Goal: Check status: Check status

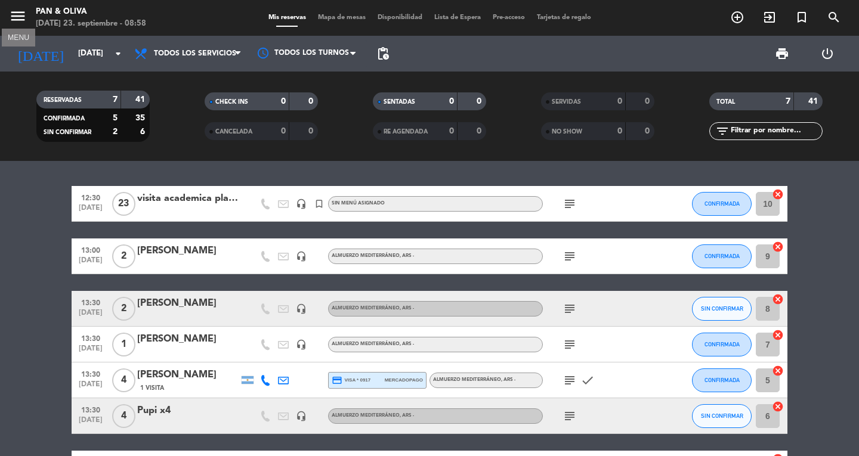
drag, startPoint x: 17, startPoint y: 14, endPoint x: 22, endPoint y: 20, distance: 8.5
click at [17, 14] on icon "menu" at bounding box center [18, 16] width 18 height 18
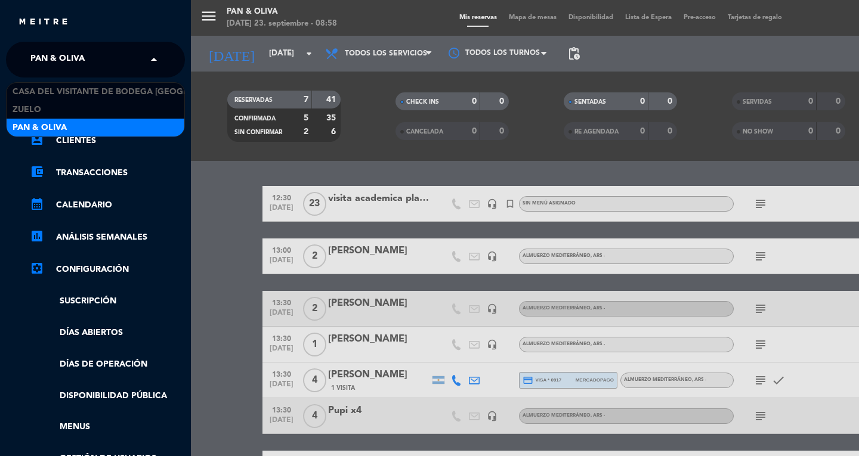
click at [51, 52] on span "Pan & Oliva" at bounding box center [57, 59] width 54 height 25
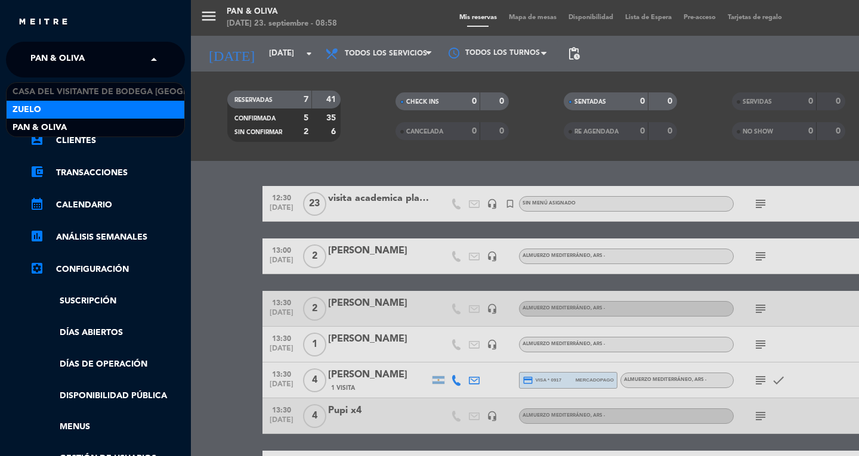
click at [67, 101] on div "Zuelo" at bounding box center [96, 110] width 178 height 18
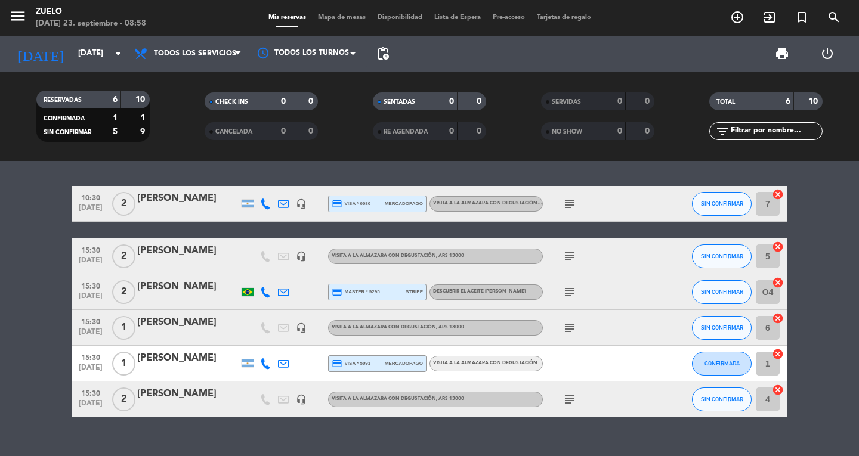
drag, startPoint x: 570, startPoint y: 202, endPoint x: 521, endPoint y: 202, distance: 48.9
click at [570, 202] on icon "subject" at bounding box center [569, 204] width 14 height 14
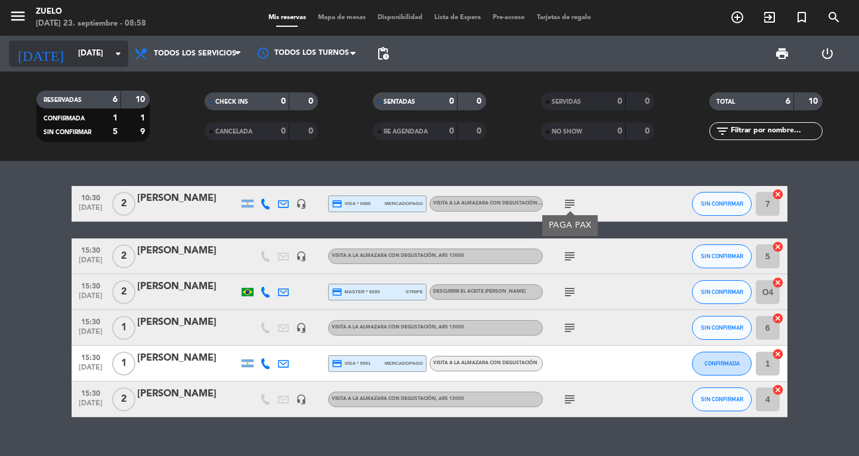
click at [94, 59] on input "[DATE]" at bounding box center [124, 53] width 105 height 21
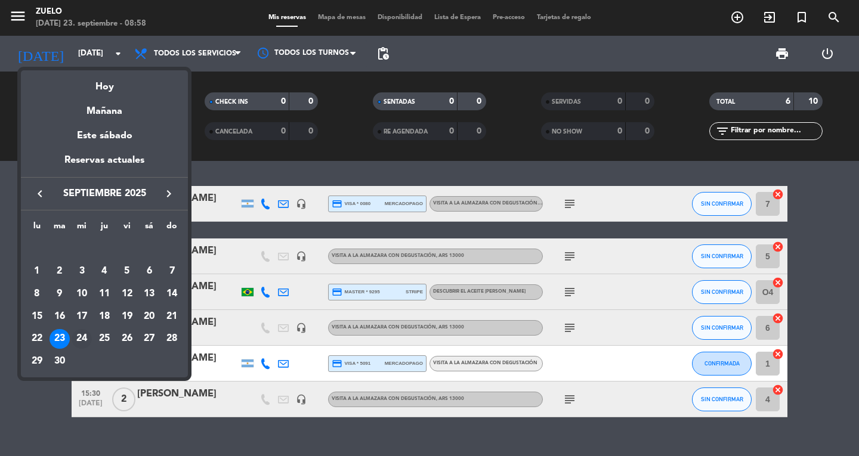
click at [85, 339] on div "24" at bounding box center [82, 339] width 20 height 20
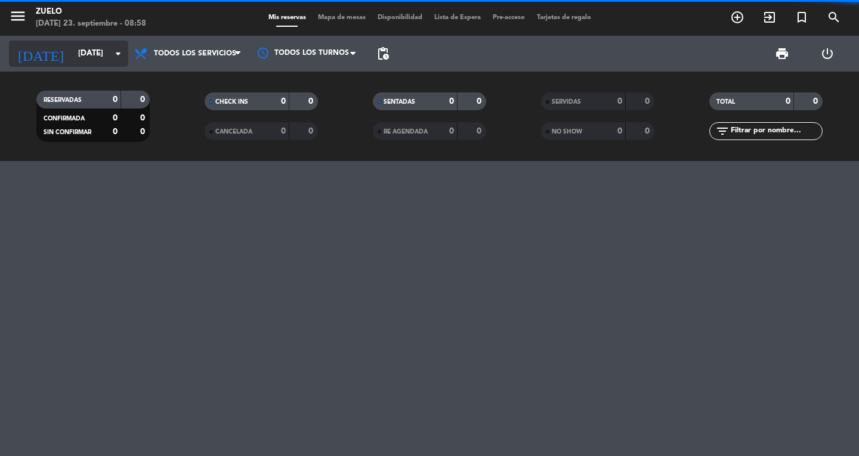
click at [94, 55] on input "[DATE]" at bounding box center [124, 53] width 105 height 21
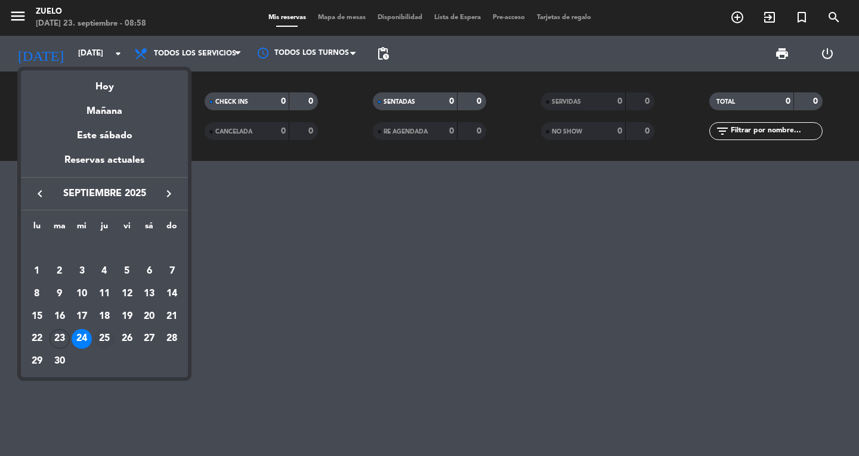
click at [103, 342] on div "25" at bounding box center [104, 339] width 20 height 20
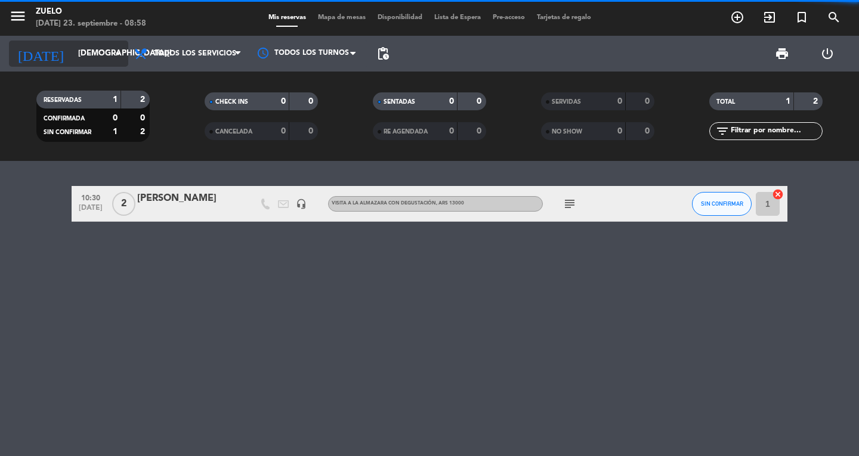
click at [98, 61] on input "[DEMOGRAPHIC_DATA][DATE]" at bounding box center [124, 53] width 105 height 21
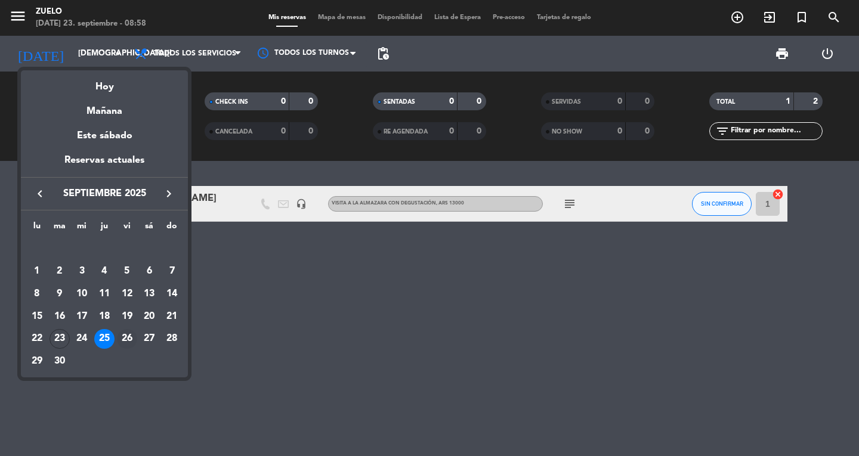
click at [124, 334] on div "26" at bounding box center [127, 339] width 20 height 20
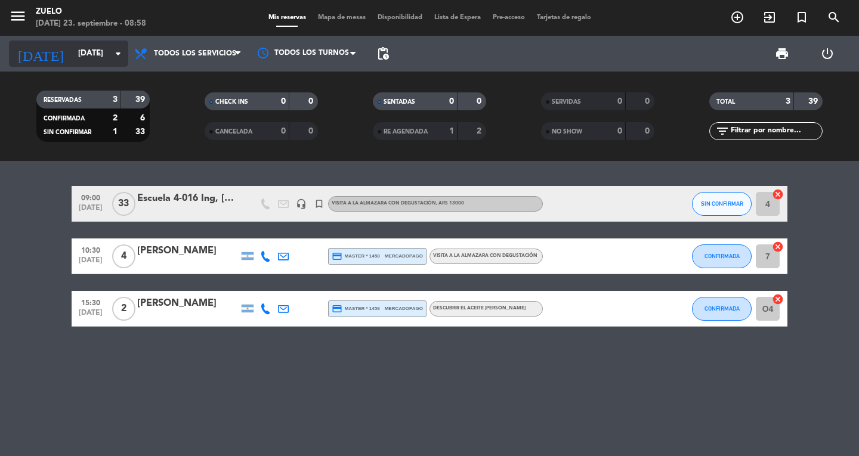
click at [119, 55] on icon "arrow_drop_down" at bounding box center [118, 54] width 14 height 14
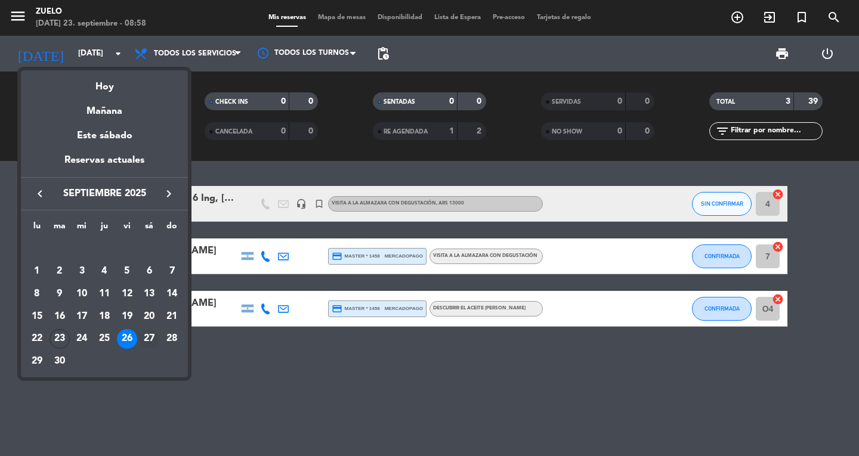
click at [141, 337] on div "27" at bounding box center [149, 339] width 20 height 20
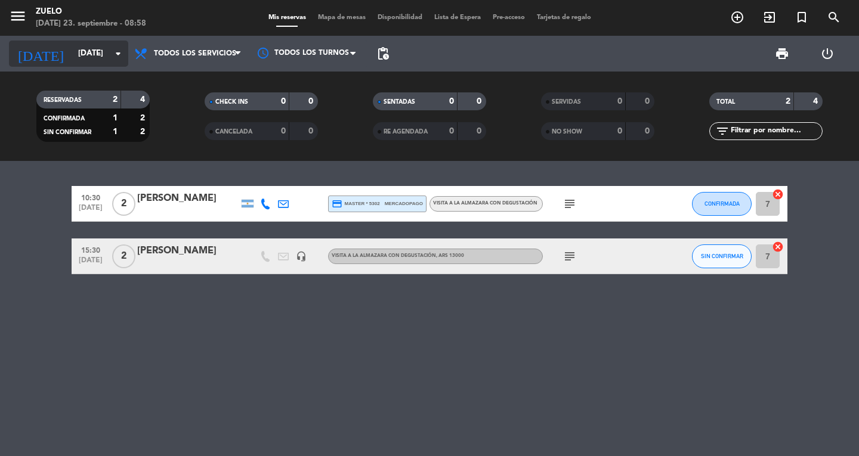
click at [103, 52] on input "[DATE]" at bounding box center [124, 53] width 105 height 21
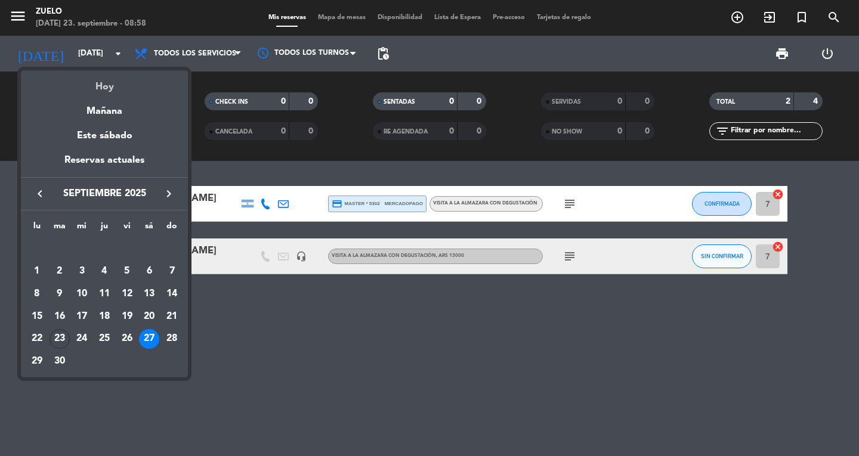
click at [110, 86] on div "Hoy" at bounding box center [104, 82] width 167 height 24
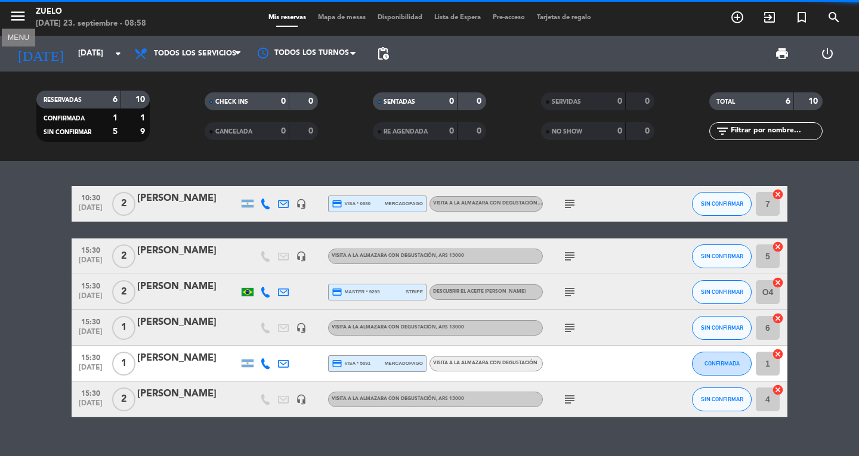
drag, startPoint x: 20, startPoint y: 15, endPoint x: 38, endPoint y: 41, distance: 31.4
click at [20, 17] on icon "menu" at bounding box center [18, 16] width 18 height 18
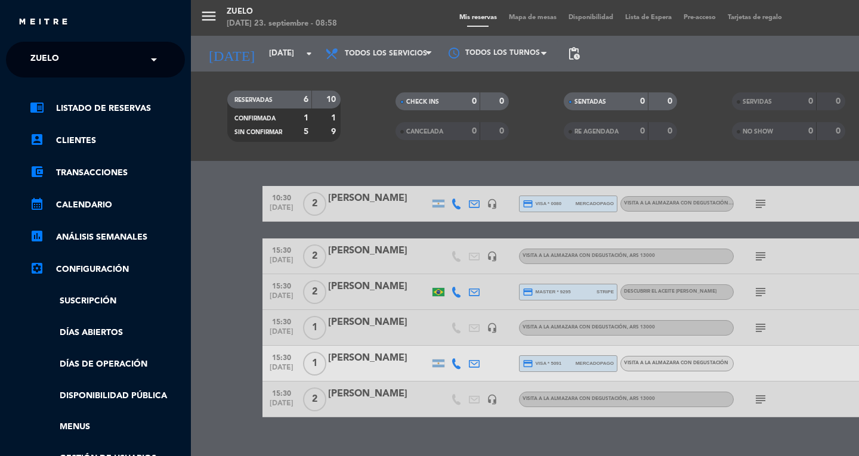
click at [55, 52] on span "Zuelo" at bounding box center [44, 59] width 29 height 25
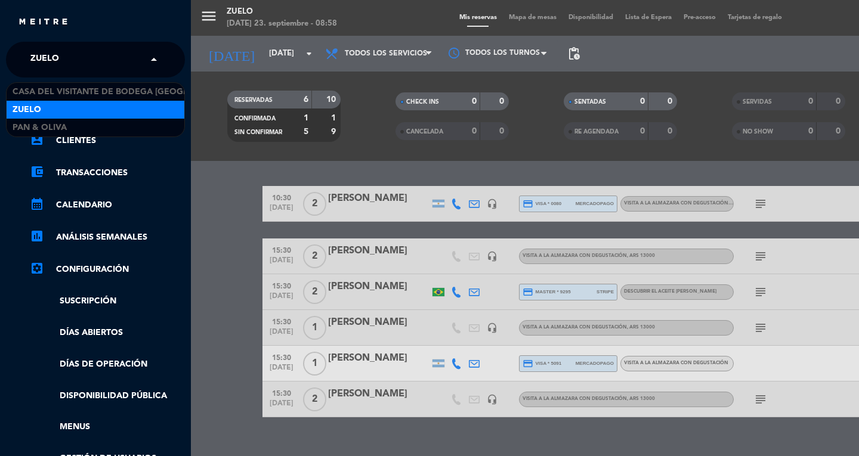
click at [64, 40] on div "close × Zuelo × Casa del Visitante de Bodega Santa [PERSON_NAME] Zuelo Pan & Ol…" at bounding box center [95, 228] width 191 height 456
click at [72, 69] on div "× Zuelo" at bounding box center [51, 59] width 51 height 25
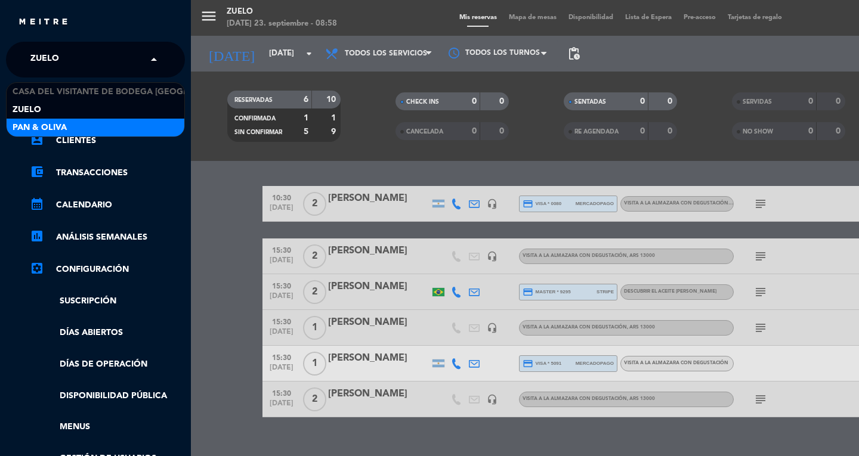
click at [69, 125] on div "Pan & Oliva" at bounding box center [96, 128] width 178 height 18
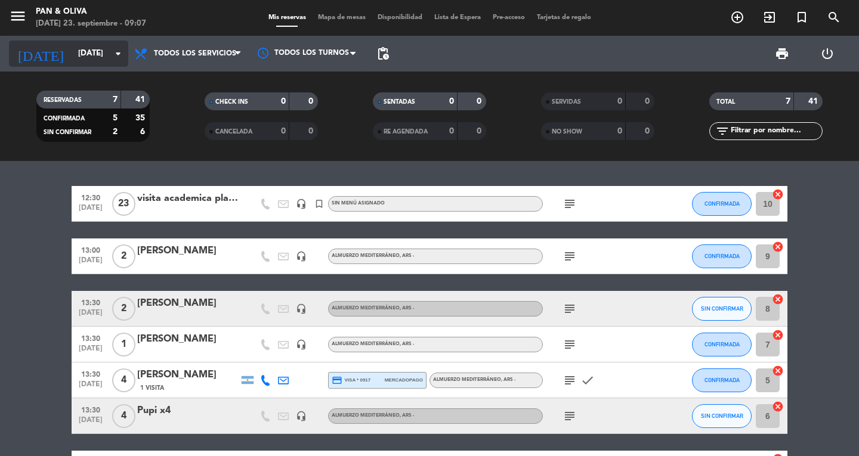
click at [107, 59] on input "[DATE]" at bounding box center [124, 53] width 105 height 21
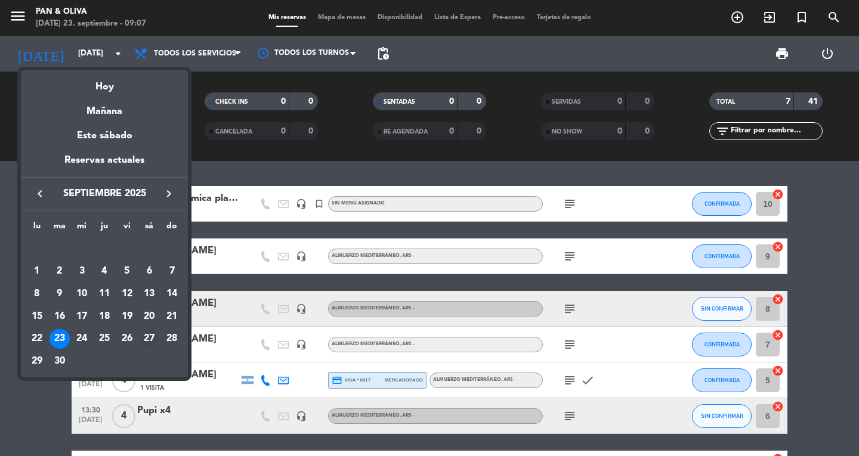
click at [144, 337] on div "27" at bounding box center [149, 339] width 20 height 20
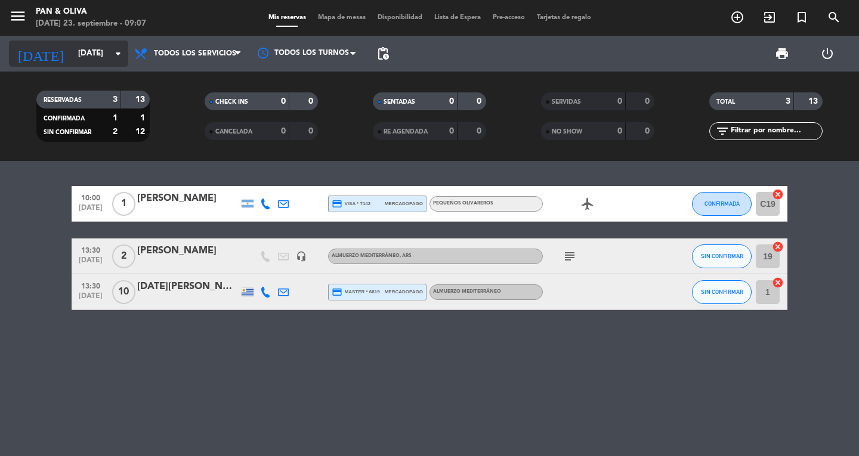
click at [84, 64] on input "[DATE]" at bounding box center [124, 53] width 105 height 21
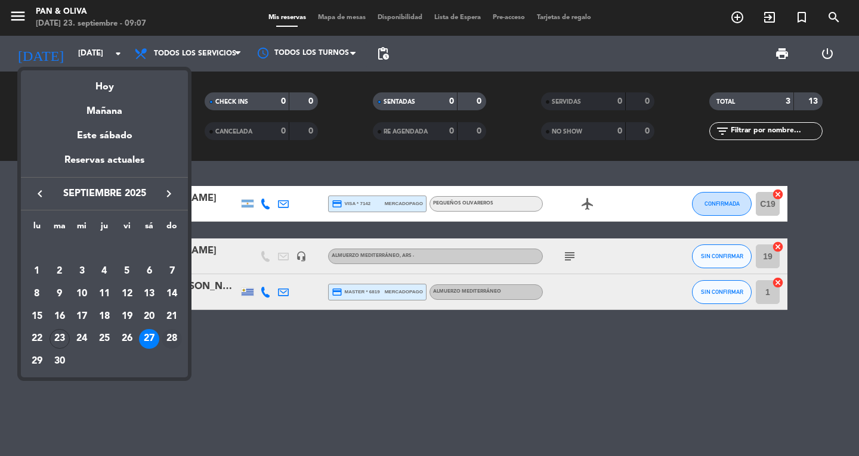
click at [171, 334] on div "28" at bounding box center [172, 339] width 20 height 20
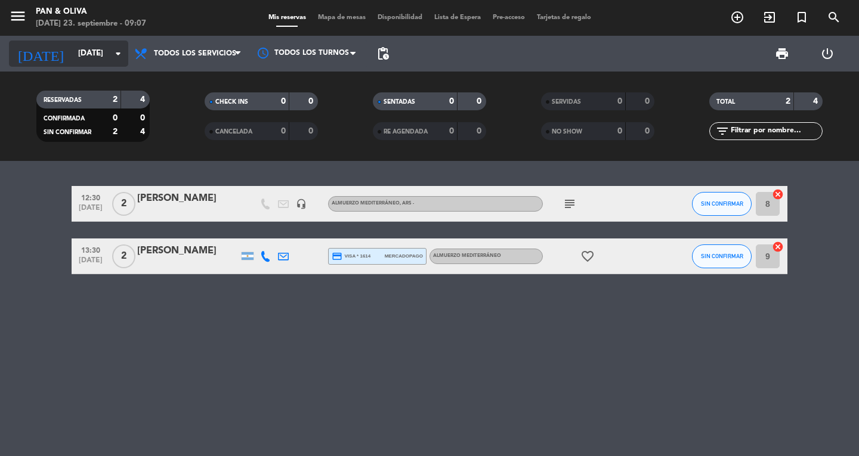
click at [72, 63] on input "[DATE]" at bounding box center [124, 53] width 105 height 21
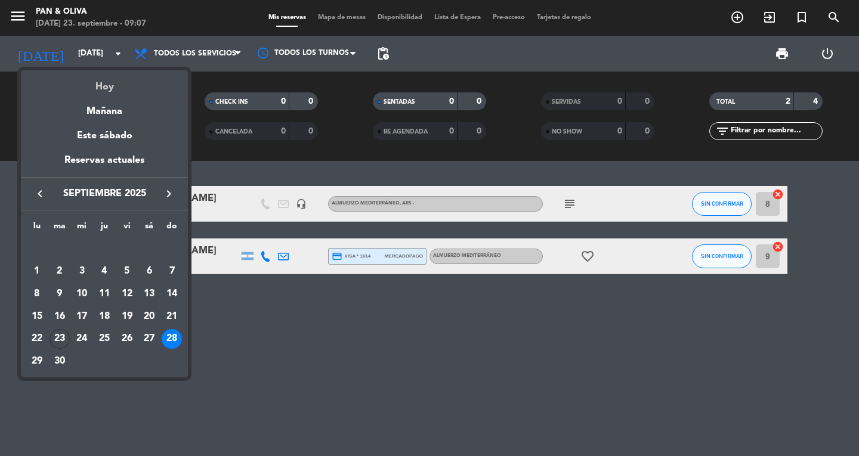
click at [93, 90] on div "Hoy" at bounding box center [104, 82] width 167 height 24
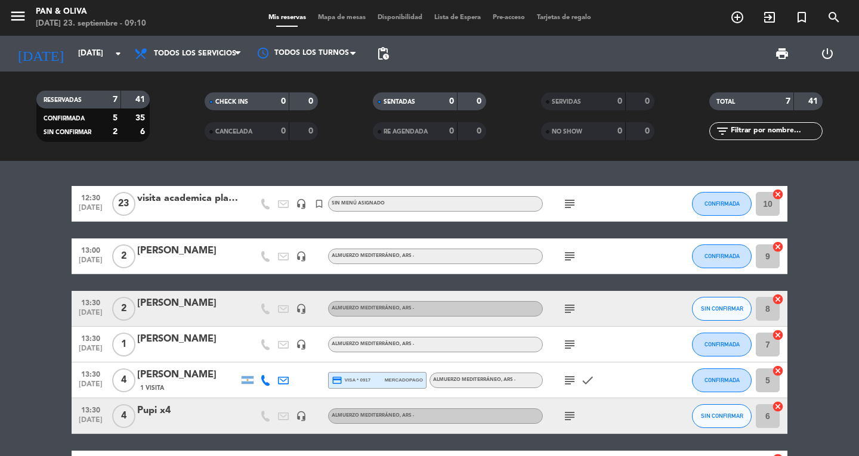
click at [70, 67] on div "[DATE] [DATE] arrow_drop_down" at bounding box center [68, 54] width 119 height 36
click at [88, 40] on div "[DATE] [DATE] arrow_drop_down" at bounding box center [68, 54] width 119 height 36
click at [87, 47] on input "[DATE]" at bounding box center [124, 53] width 105 height 21
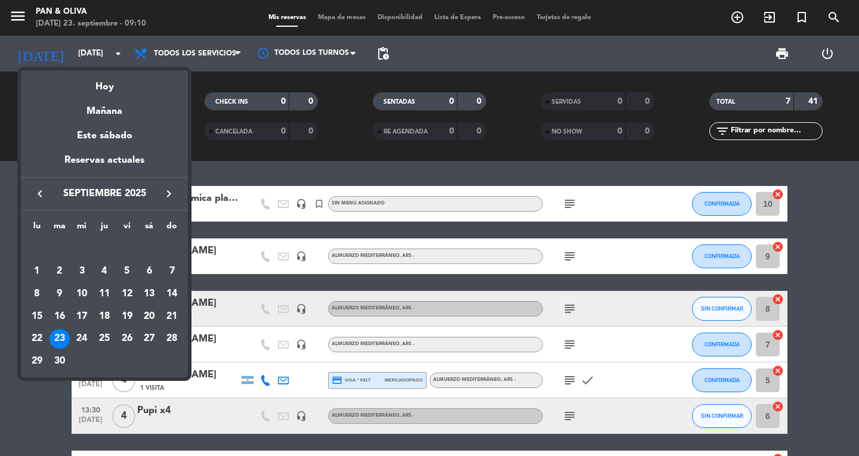
click at [171, 190] on icon "keyboard_arrow_right" at bounding box center [169, 194] width 14 height 14
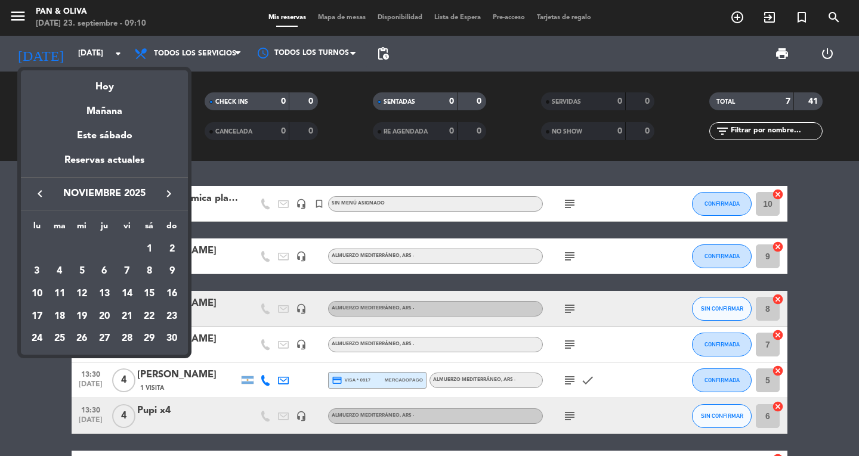
click at [18, 16] on div at bounding box center [429, 228] width 859 height 456
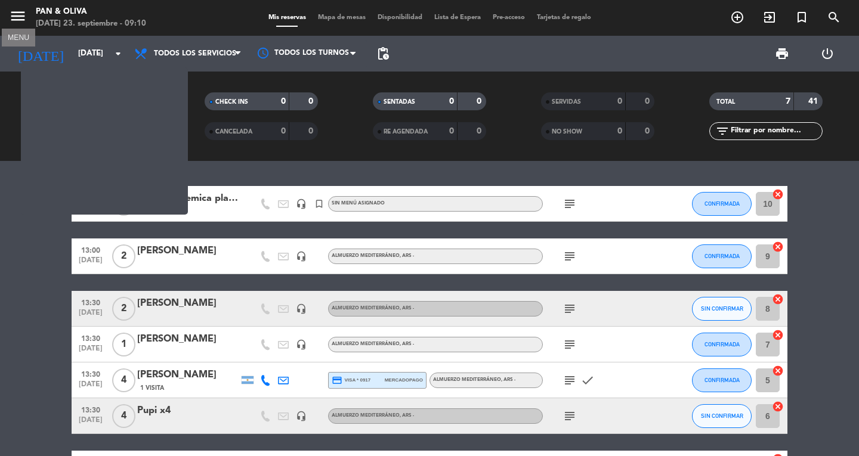
click at [18, 16] on icon "menu" at bounding box center [18, 16] width 18 height 18
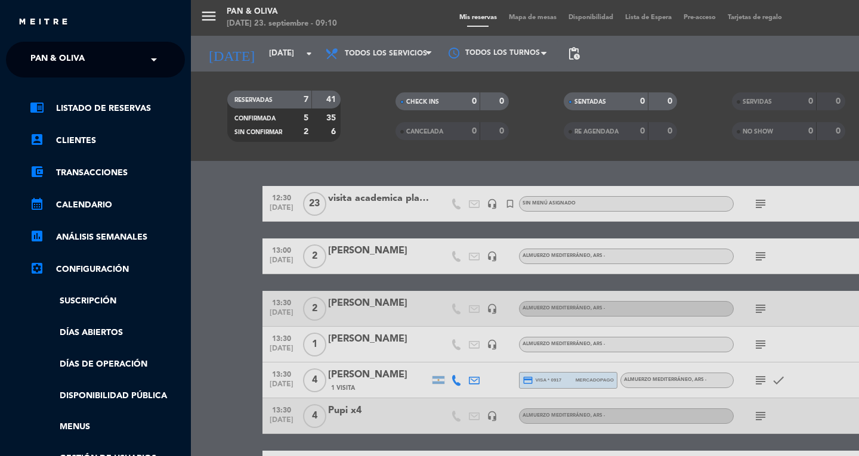
drag, startPoint x: 47, startPoint y: 56, endPoint x: 54, endPoint y: 73, distance: 18.5
click at [52, 69] on span "Pan & Oliva" at bounding box center [57, 59] width 54 height 25
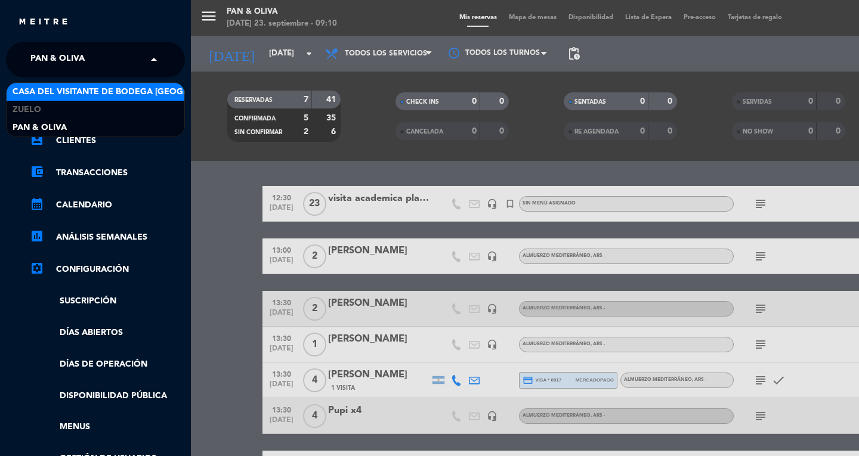
click at [54, 89] on span "Casa del Visitante de Bodega [GEOGRAPHIC_DATA][PERSON_NAME]" at bounding box center [163, 92] width 300 height 14
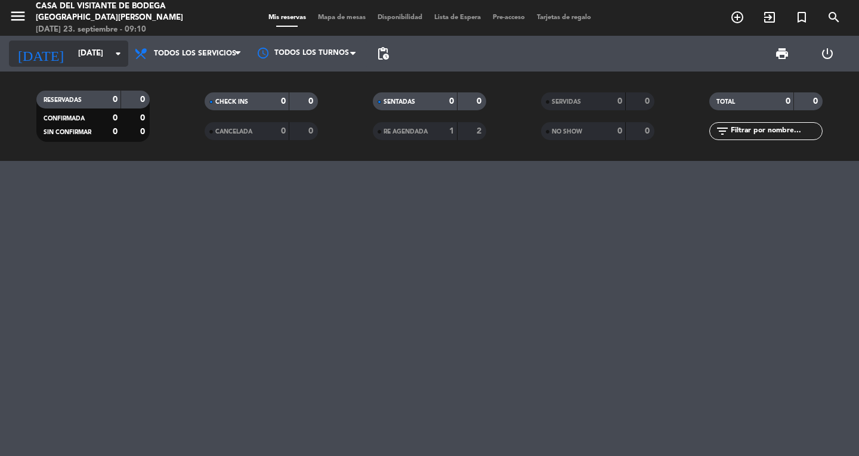
click at [74, 49] on input "[DATE]" at bounding box center [124, 53] width 105 height 21
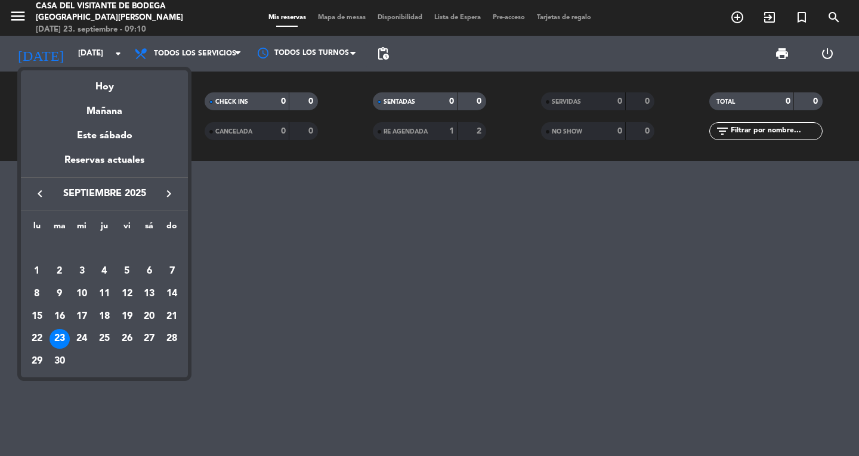
click at [173, 194] on icon "keyboard_arrow_right" at bounding box center [169, 194] width 14 height 14
click at [166, 194] on icon "keyboard_arrow_right" at bounding box center [169, 194] width 14 height 14
click at [122, 270] on div "5" at bounding box center [127, 271] width 20 height 20
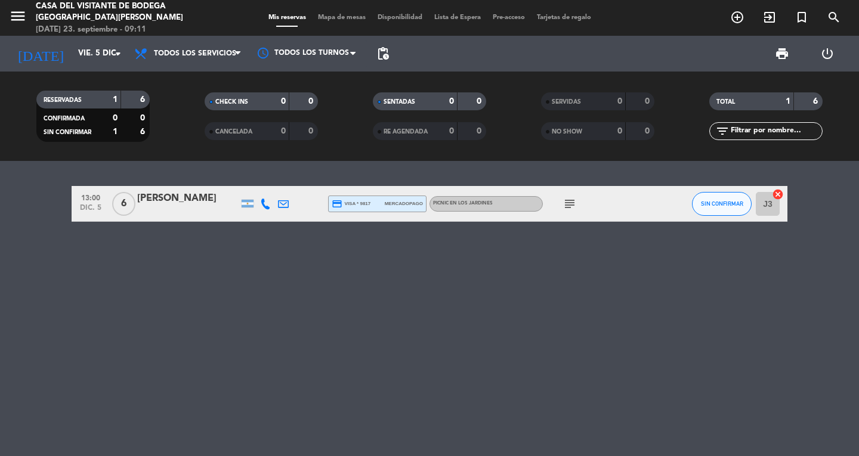
click at [567, 205] on icon "subject" at bounding box center [569, 204] width 14 height 14
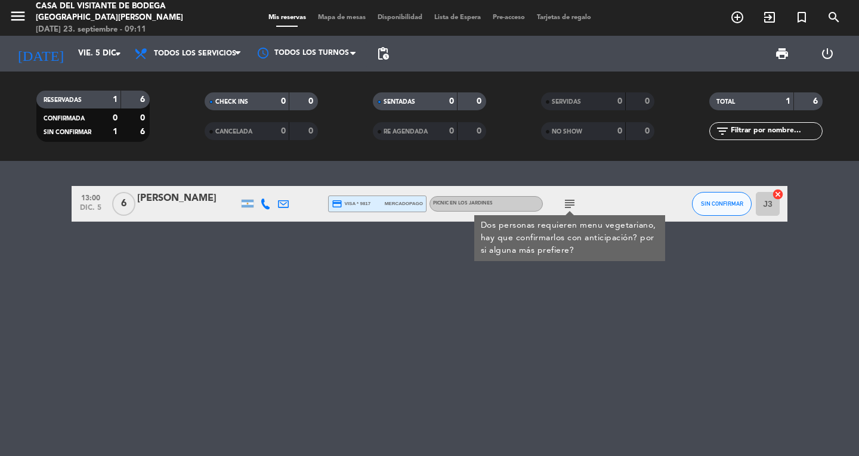
click at [191, 203] on div "[PERSON_NAME]" at bounding box center [187, 199] width 101 height 16
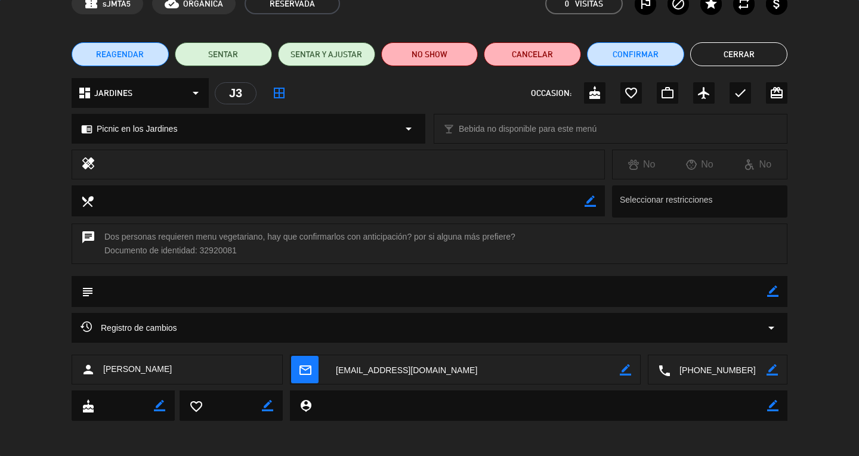
scroll to position [66, 0]
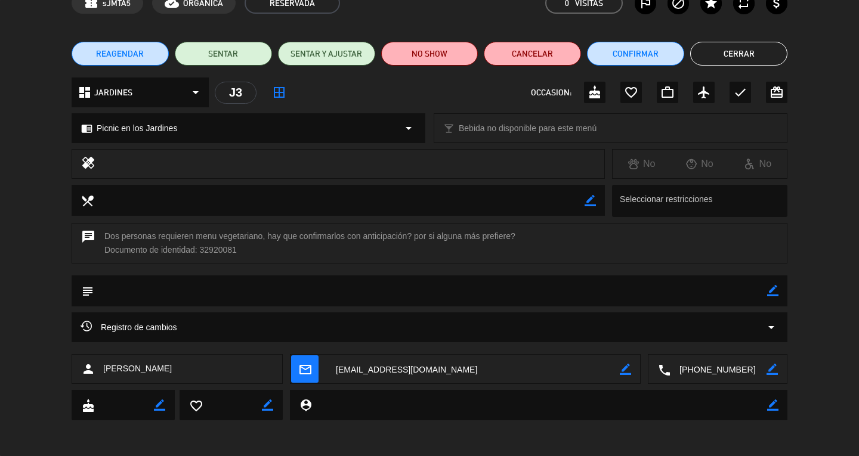
click at [528, 433] on div "calendar_today vie. 5, dic. access_time 13:00 credit_card NO SHOW: ARS 330.000 …" at bounding box center [429, 228] width 859 height 456
click at [13, 259] on div "chat Dos personas requieren menu vegetariano, hay que confirmarlos con anticipa…" at bounding box center [429, 249] width 859 height 52
click at [727, 42] on button "Cerrar" at bounding box center [738, 54] width 97 height 24
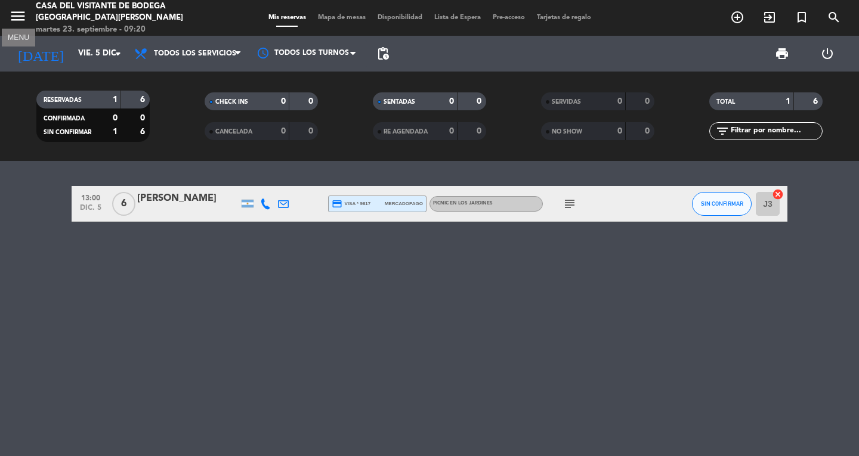
click at [18, 18] on icon "menu" at bounding box center [18, 16] width 18 height 18
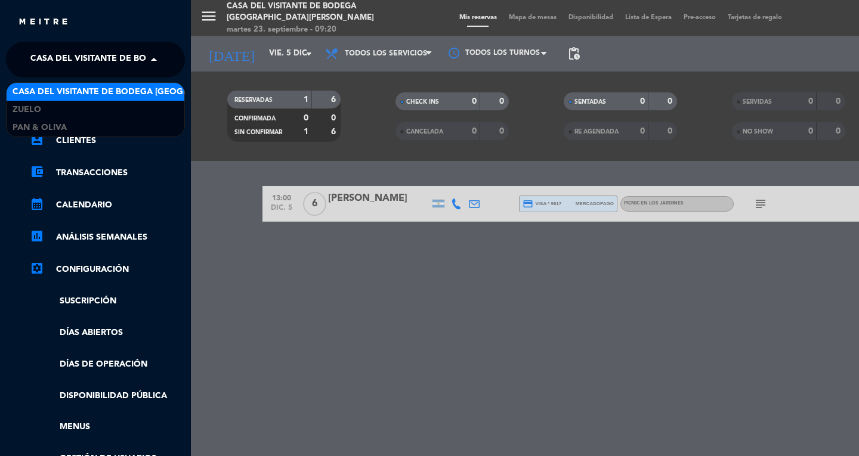
click at [56, 58] on span "Casa del Visitante de Bodega [GEOGRAPHIC_DATA][PERSON_NAME]" at bounding box center [180, 59] width 300 height 25
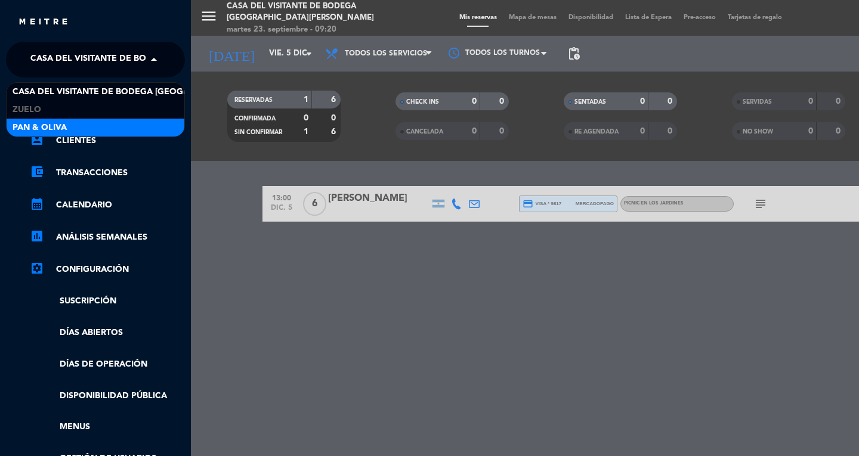
click at [51, 124] on span "Pan & Oliva" at bounding box center [40, 128] width 54 height 14
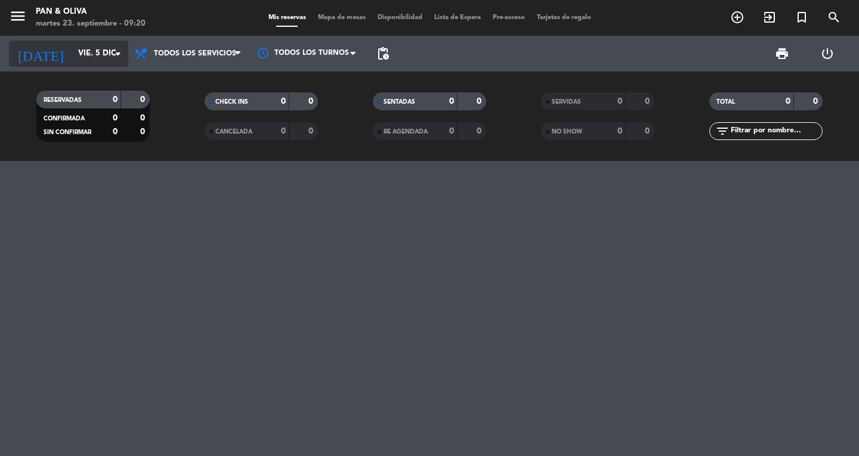
click at [21, 49] on icon "[DATE]" at bounding box center [40, 54] width 63 height 26
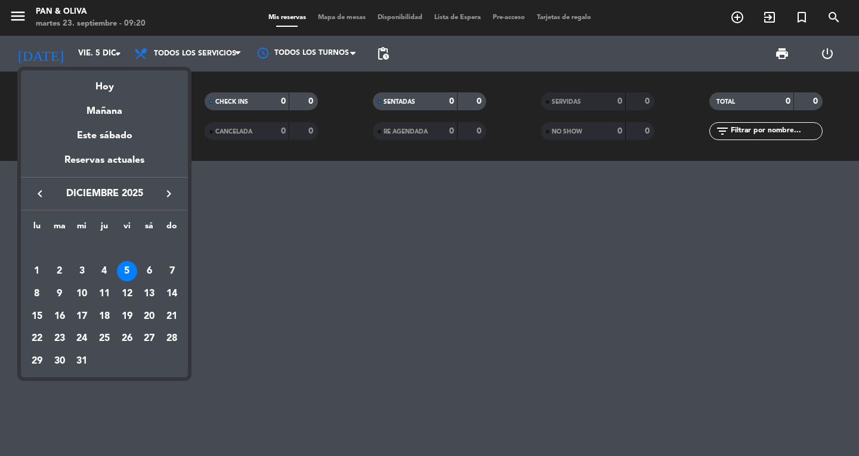
click at [38, 195] on icon "keyboard_arrow_left" at bounding box center [40, 194] width 14 height 14
click at [36, 194] on icon "keyboard_arrow_left" at bounding box center [40, 194] width 14 height 14
click at [63, 340] on div "23" at bounding box center [59, 339] width 20 height 20
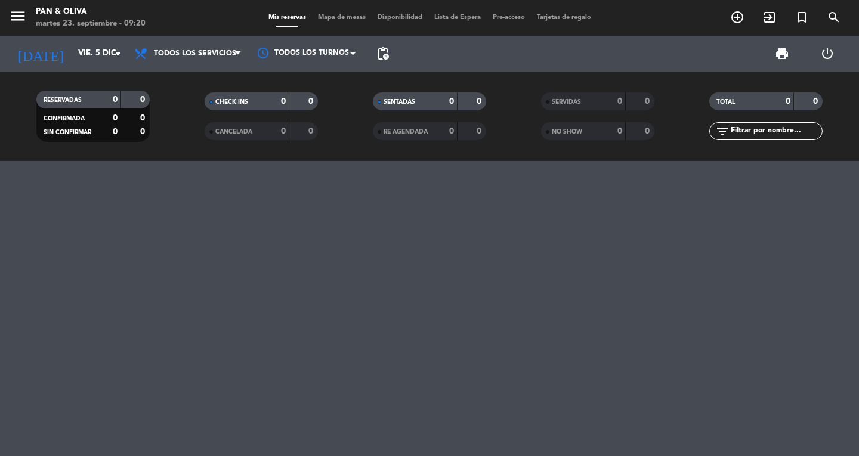
type input "[DATE]"
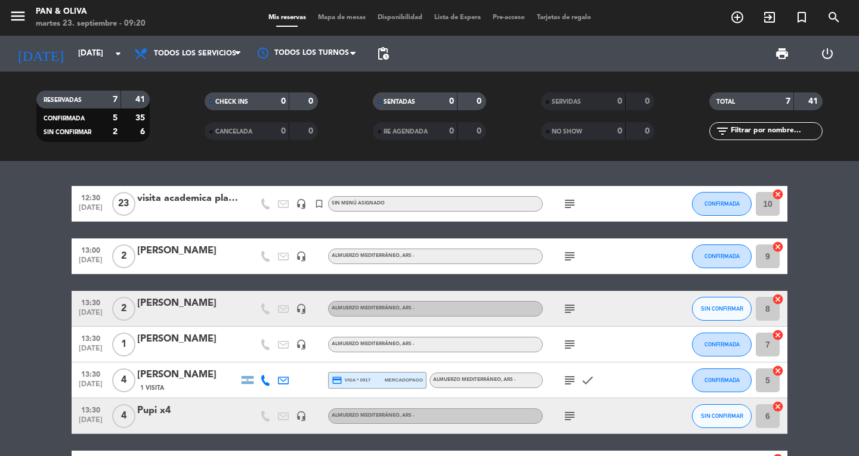
click at [568, 258] on icon "subject" at bounding box center [569, 256] width 14 height 14
click at [566, 307] on icon "subject" at bounding box center [569, 309] width 14 height 14
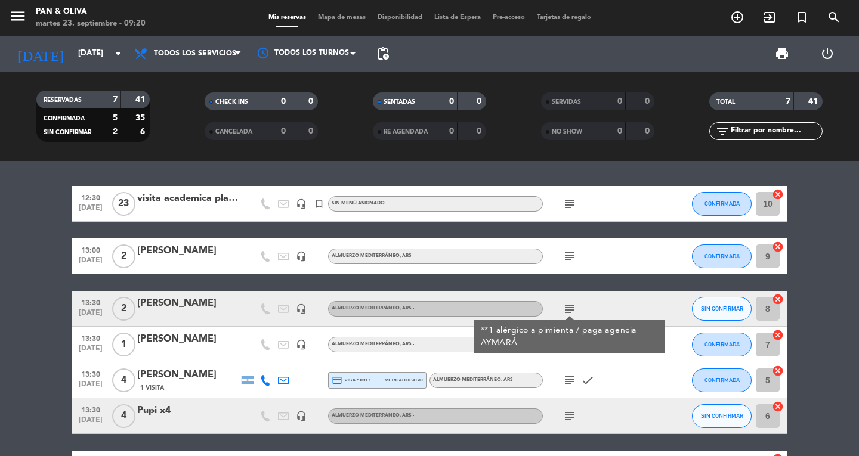
click at [566, 307] on icon "subject" at bounding box center [569, 309] width 14 height 14
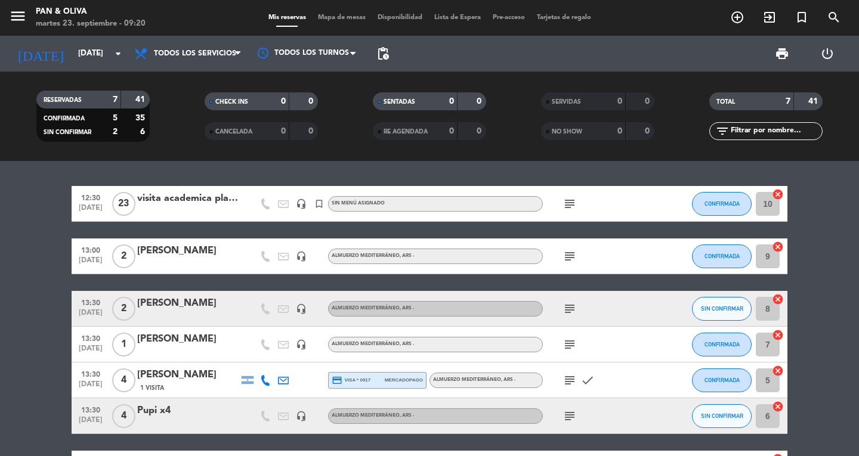
click at [568, 343] on icon "subject" at bounding box center [569, 344] width 14 height 14
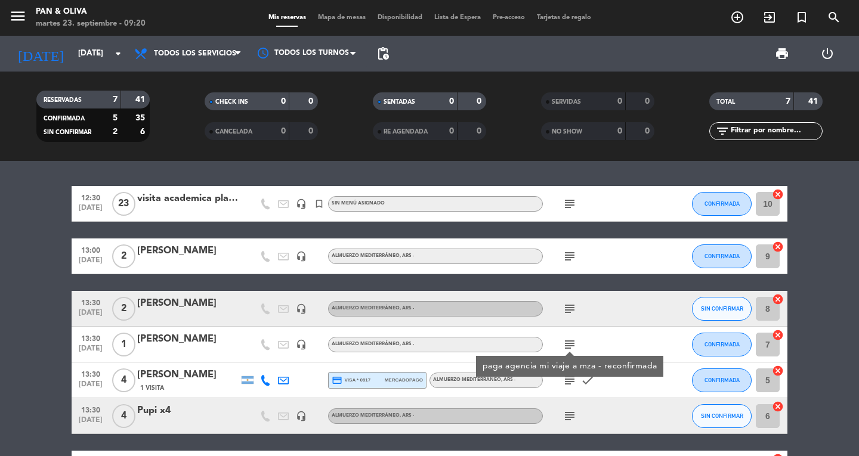
click at [565, 380] on icon "subject" at bounding box center [569, 380] width 14 height 14
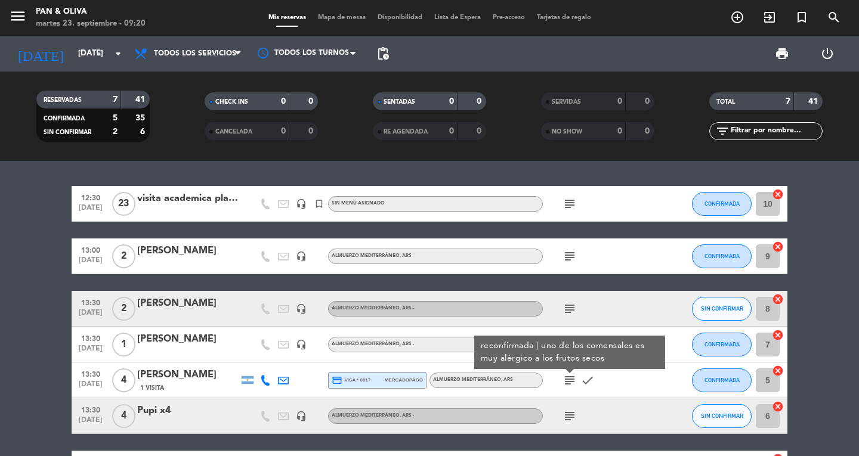
click at [565, 379] on icon "subject" at bounding box center [569, 380] width 14 height 14
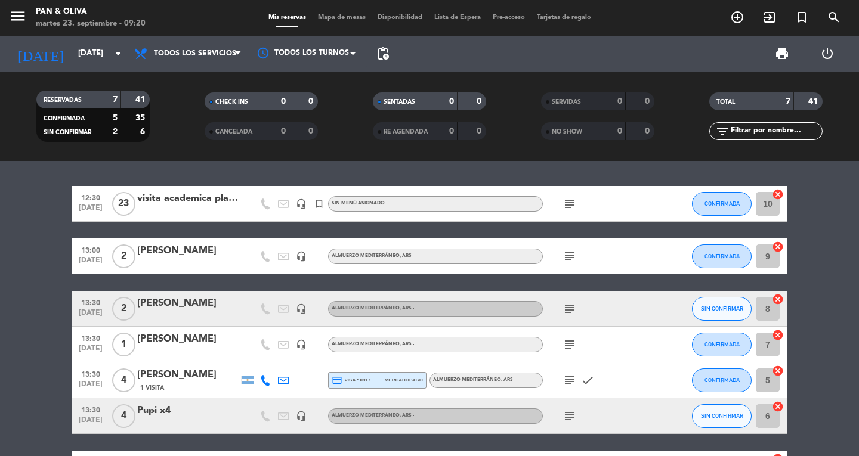
click at [565, 379] on icon "subject" at bounding box center [569, 380] width 14 height 14
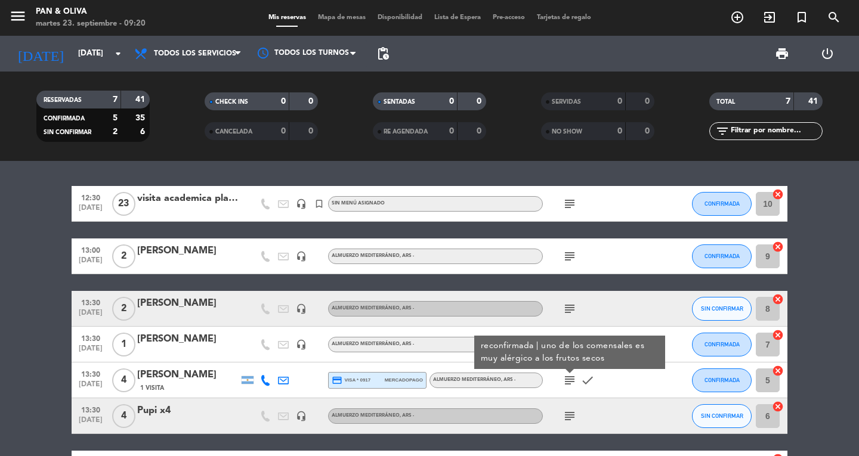
click at [565, 379] on icon "subject" at bounding box center [569, 380] width 14 height 14
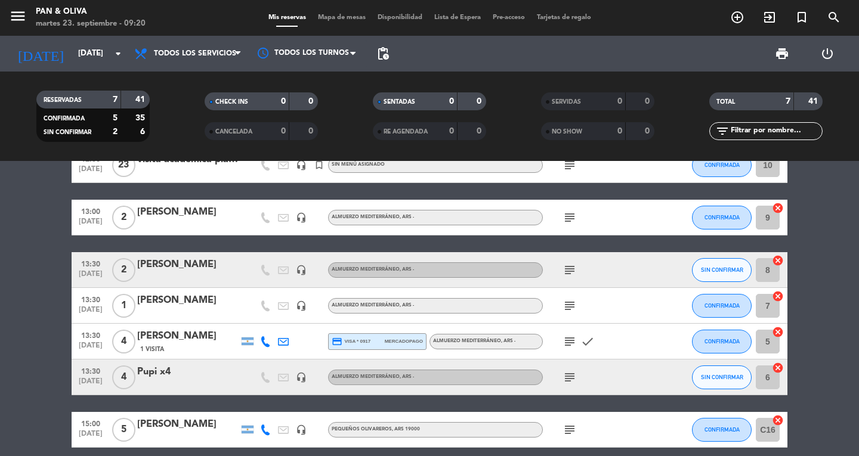
scroll to position [60, 0]
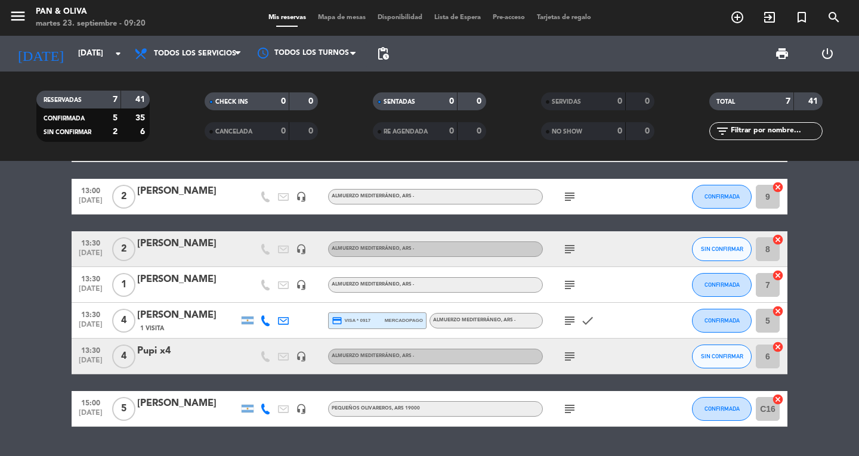
click at [571, 364] on div "subject" at bounding box center [596, 356] width 107 height 35
click at [567, 351] on icon "subject" at bounding box center [569, 356] width 14 height 14
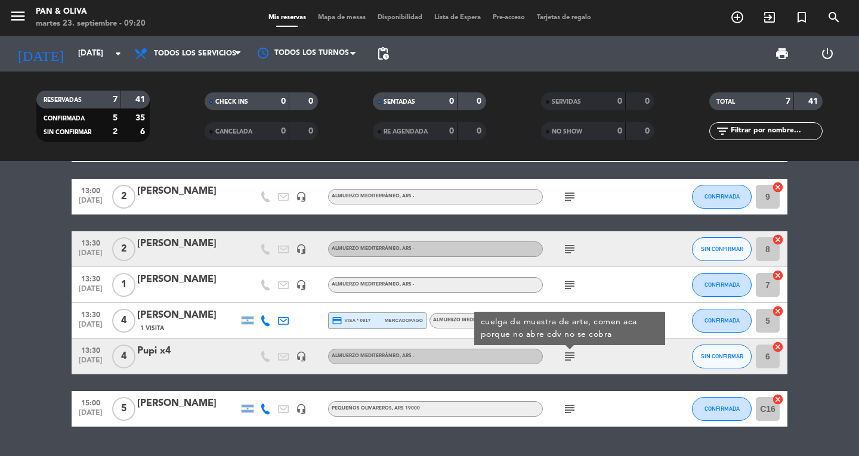
click at [567, 351] on icon "subject" at bounding box center [569, 356] width 14 height 14
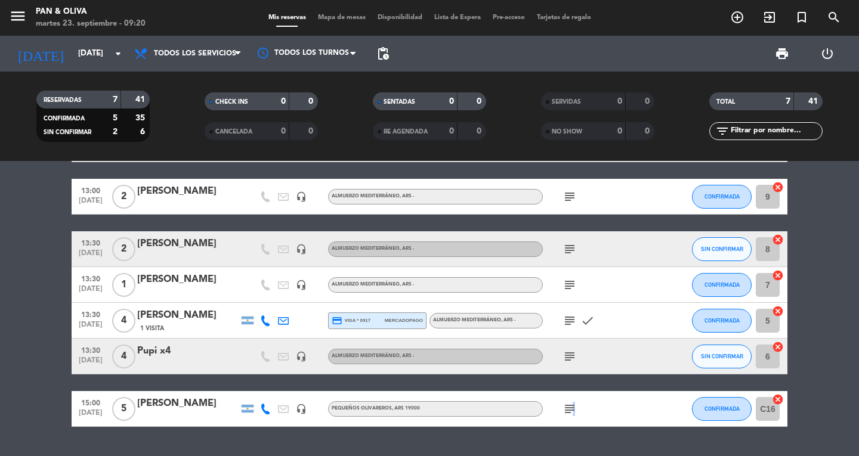
click at [571, 408] on icon "subject" at bounding box center [569, 409] width 14 height 14
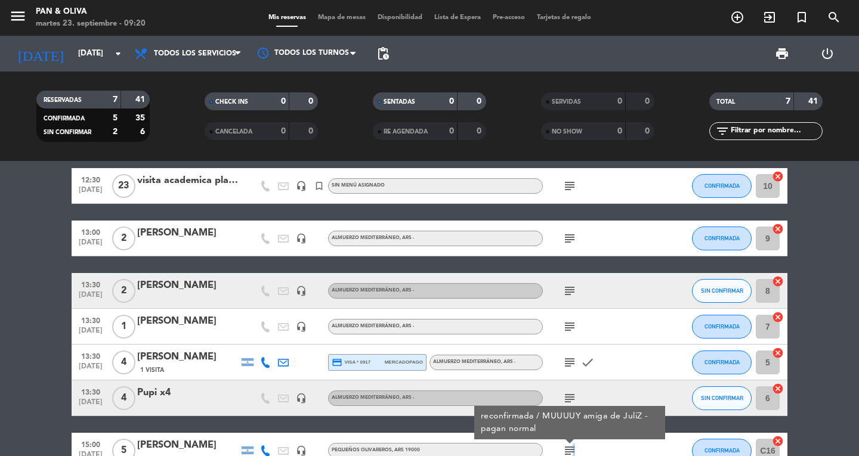
scroll to position [0, 0]
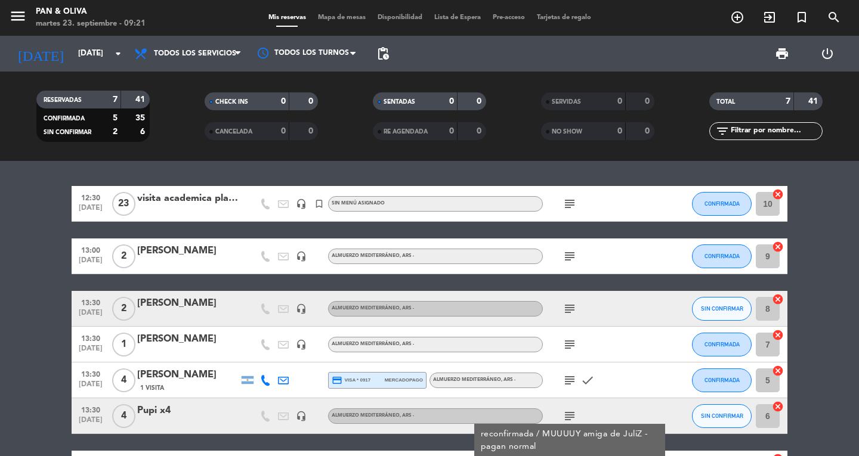
click at [572, 202] on icon "subject" at bounding box center [569, 204] width 14 height 14
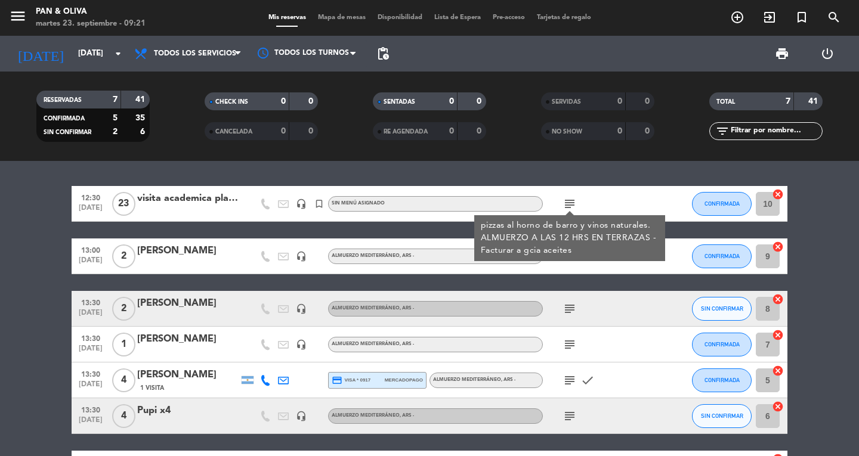
click at [572, 202] on icon "subject" at bounding box center [569, 204] width 14 height 14
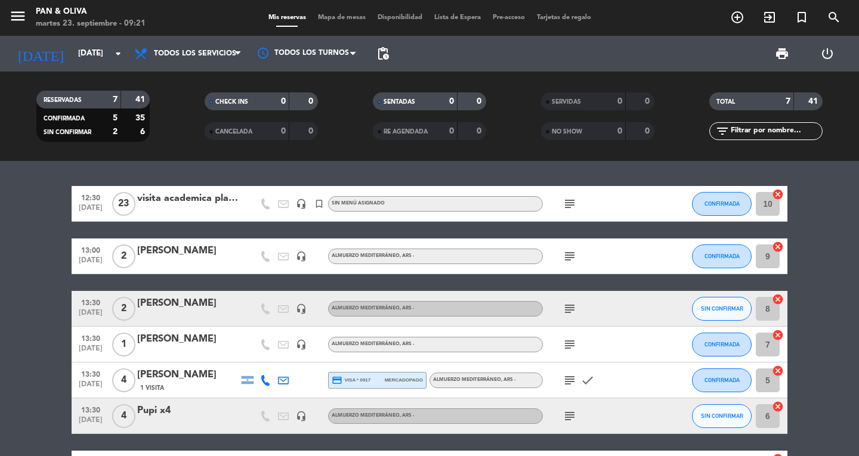
click at [564, 253] on icon "subject" at bounding box center [569, 256] width 14 height 14
click at [570, 307] on icon "subject" at bounding box center [569, 309] width 14 height 14
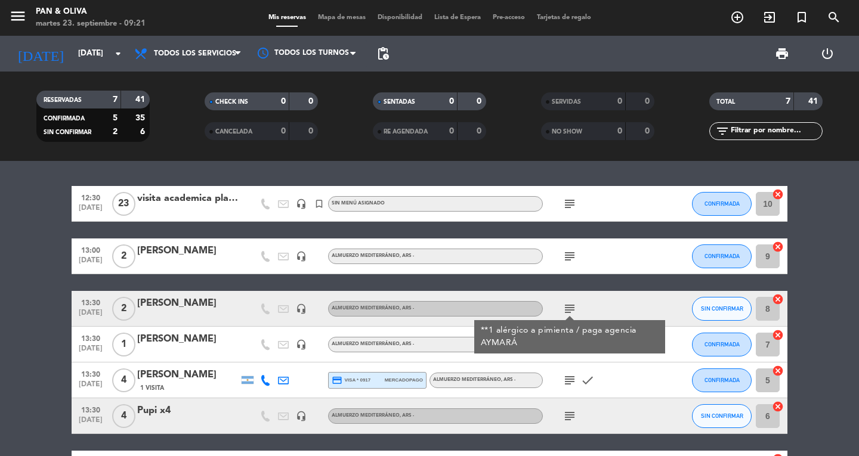
click at [570, 307] on icon "subject" at bounding box center [569, 309] width 14 height 14
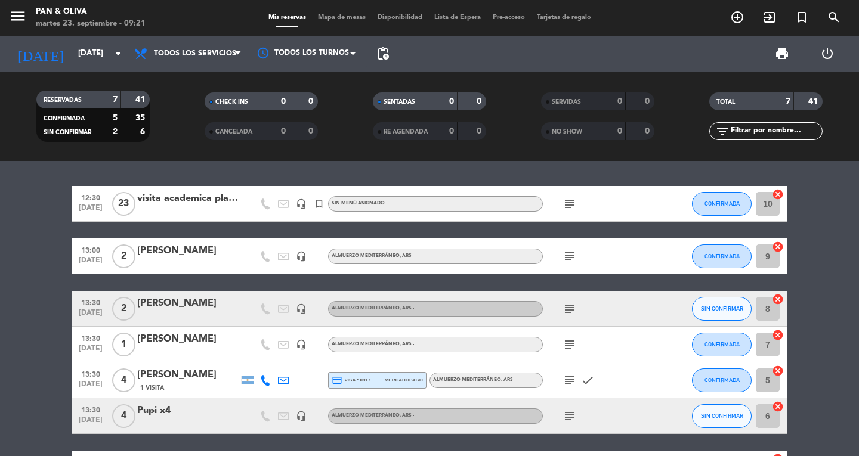
click at [573, 342] on icon "subject" at bounding box center [569, 344] width 14 height 14
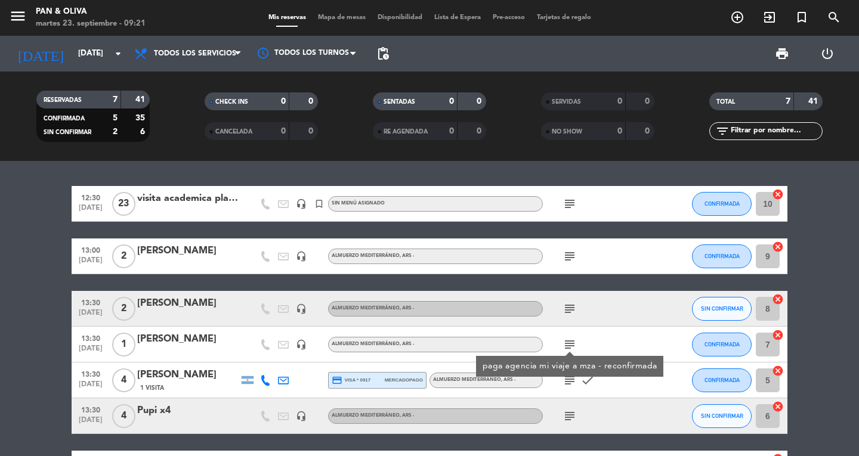
click at [573, 342] on icon "subject" at bounding box center [569, 344] width 14 height 14
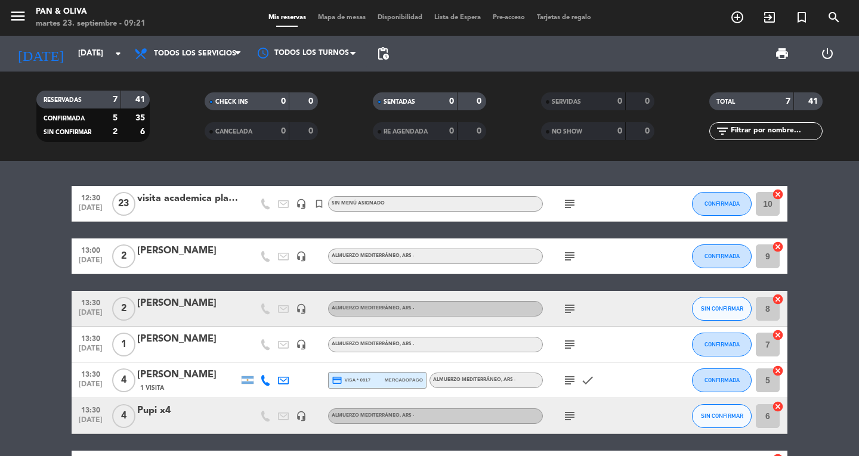
scroll to position [60, 0]
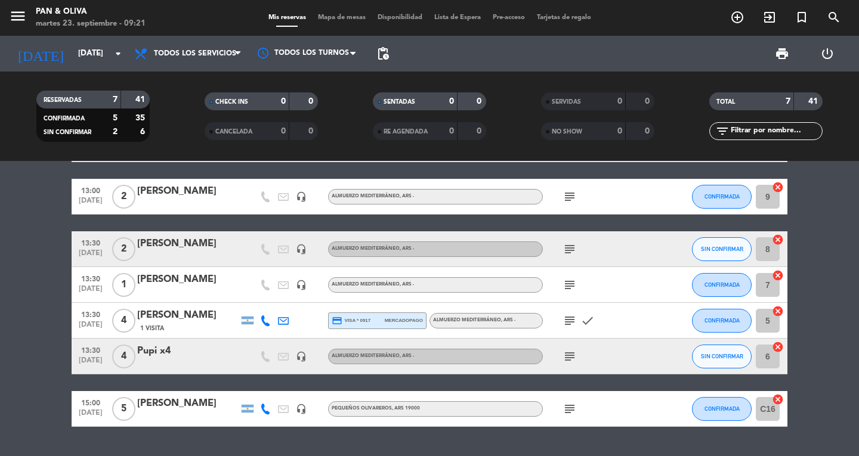
click at [571, 321] on icon "subject" at bounding box center [569, 321] width 14 height 14
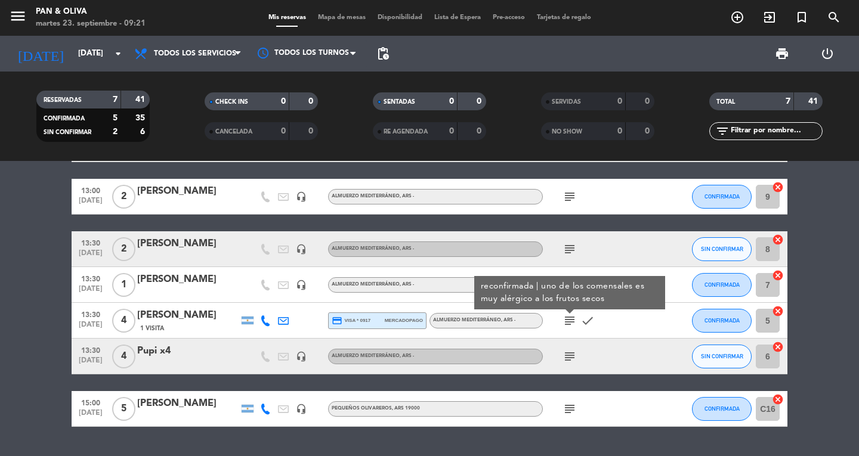
click at [571, 321] on icon "subject" at bounding box center [569, 321] width 14 height 14
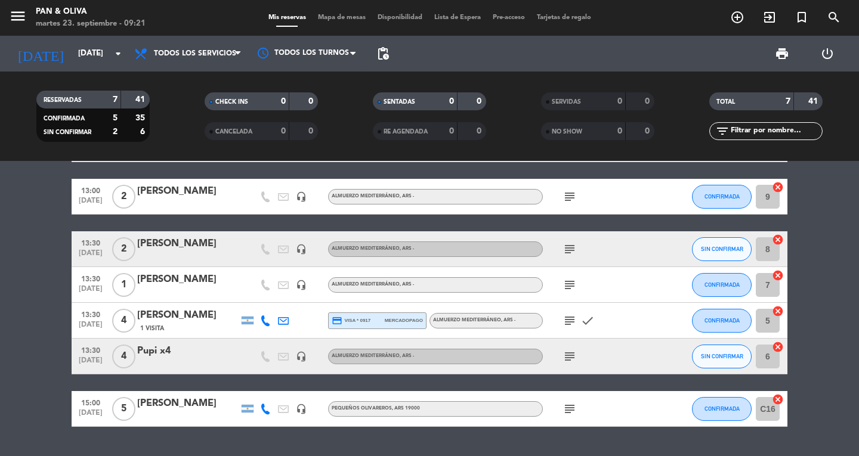
click at [571, 360] on icon "subject" at bounding box center [569, 356] width 14 height 14
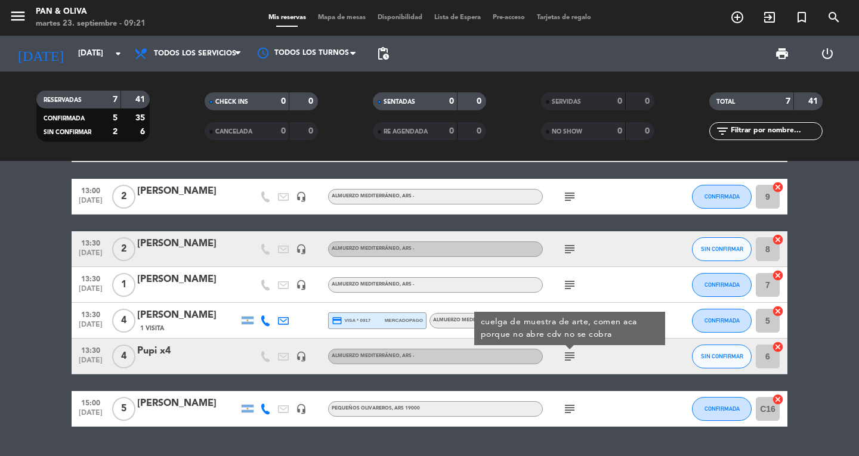
click at [568, 408] on icon "subject" at bounding box center [569, 409] width 14 height 14
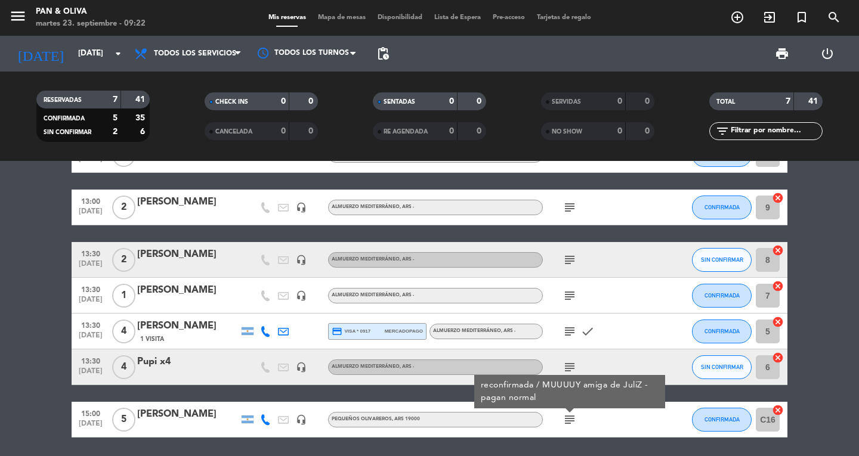
scroll to position [0, 0]
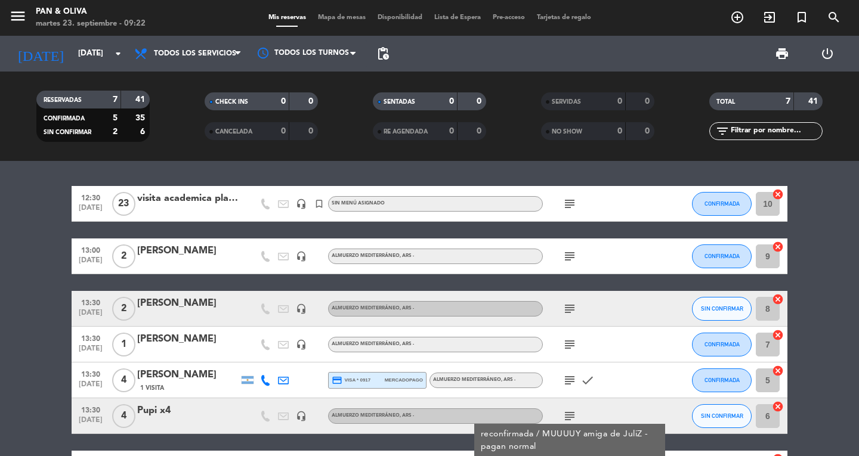
click at [572, 257] on icon "subject" at bounding box center [569, 256] width 14 height 14
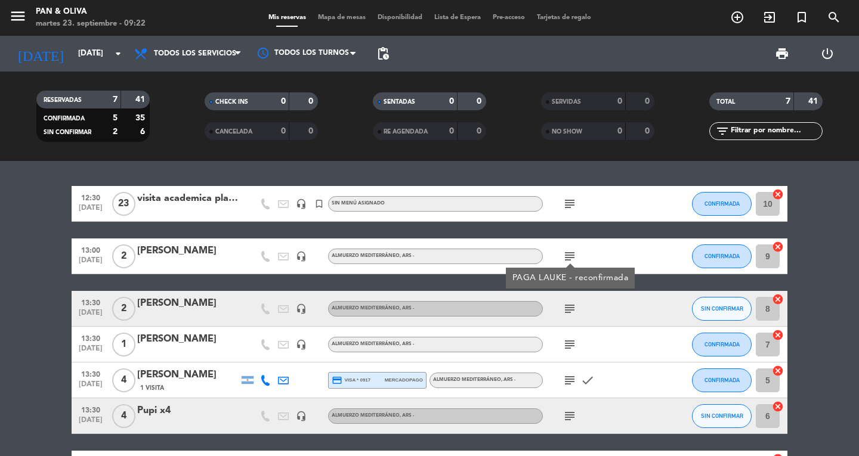
click at [572, 257] on icon "subject" at bounding box center [569, 256] width 14 height 14
click at [568, 308] on icon "subject" at bounding box center [569, 309] width 14 height 14
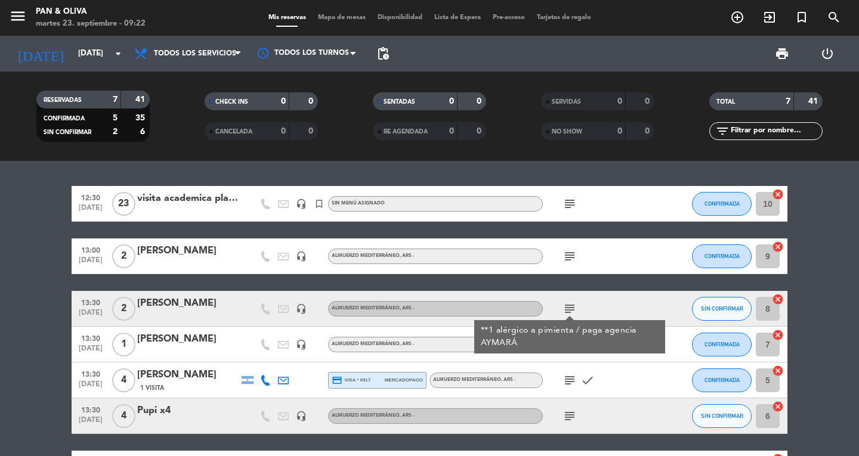
click at [562, 313] on span "subject **1 alérgico a pimienta / paga agencia AYMARÁ" at bounding box center [569, 309] width 18 height 14
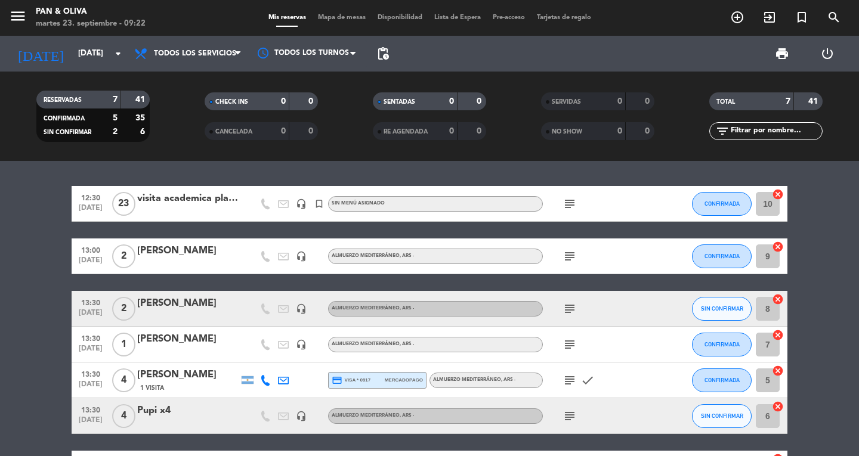
click at [568, 339] on icon "subject" at bounding box center [569, 344] width 14 height 14
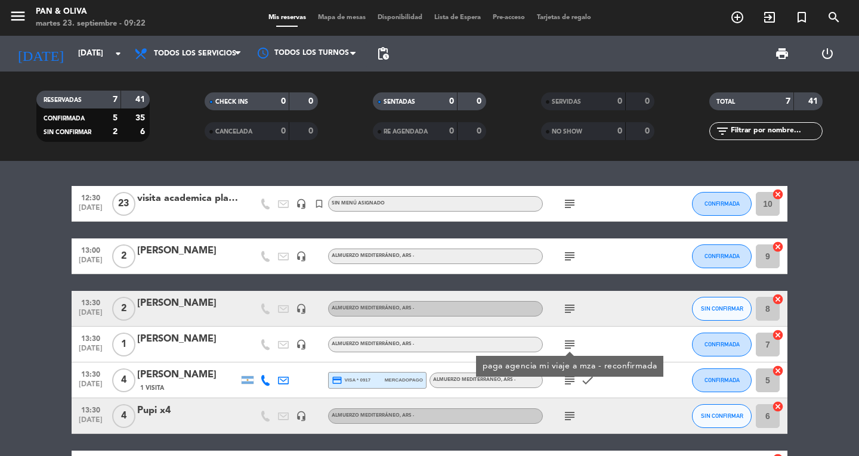
click at [567, 340] on icon "subject" at bounding box center [569, 344] width 14 height 14
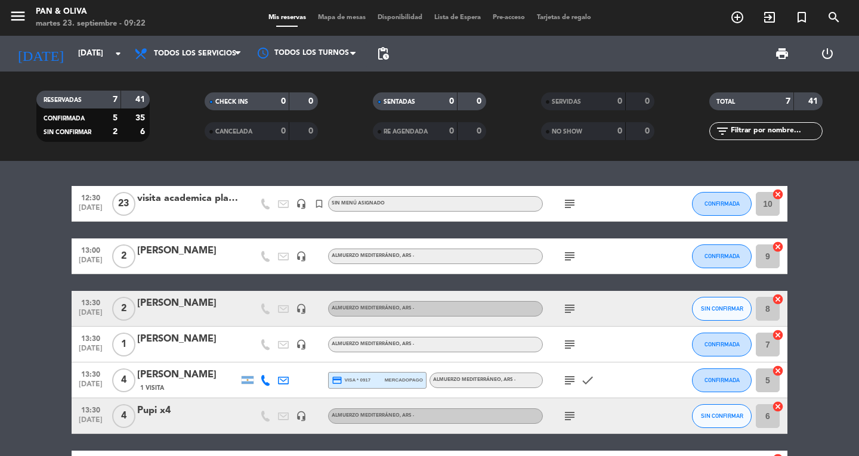
click at [566, 387] on icon "subject" at bounding box center [569, 380] width 14 height 14
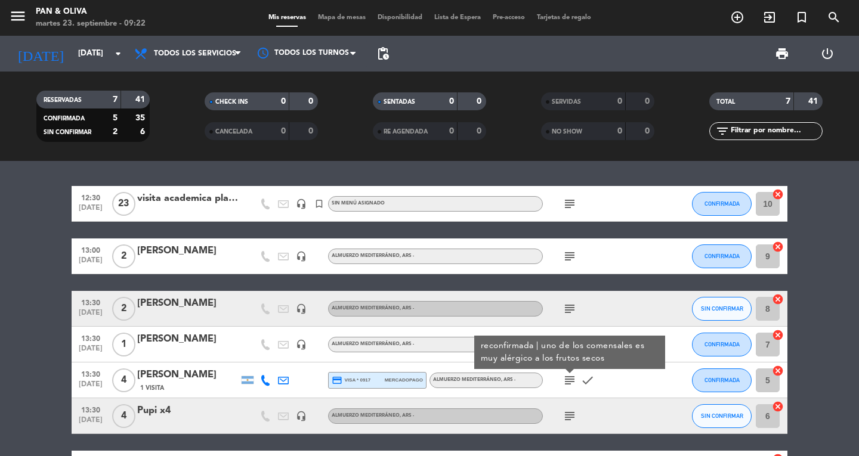
click at [566, 387] on icon "subject" at bounding box center [569, 380] width 14 height 14
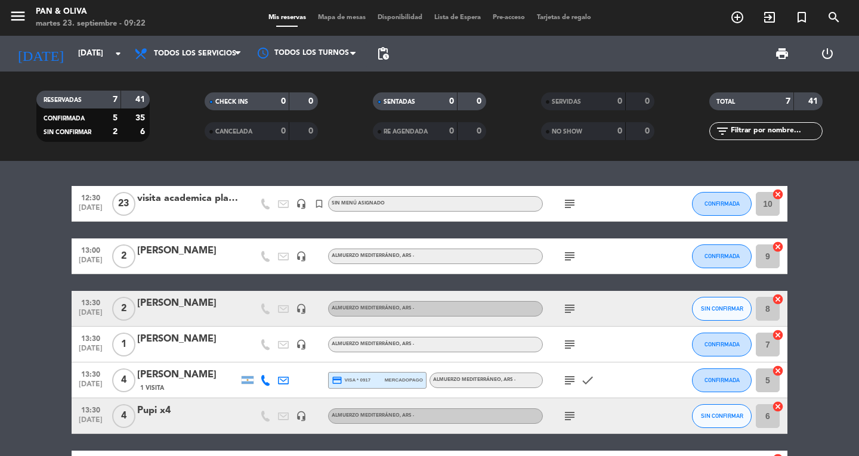
click at [574, 416] on icon "subject" at bounding box center [569, 416] width 14 height 14
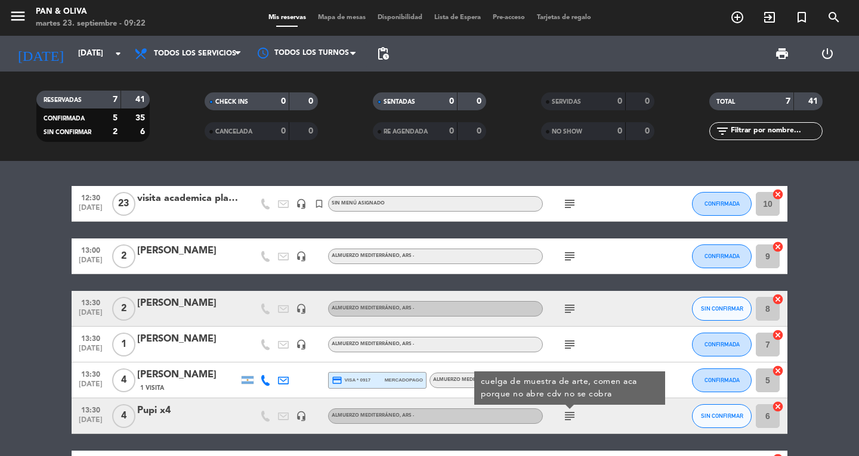
click at [574, 416] on icon "subject" at bounding box center [569, 416] width 14 height 14
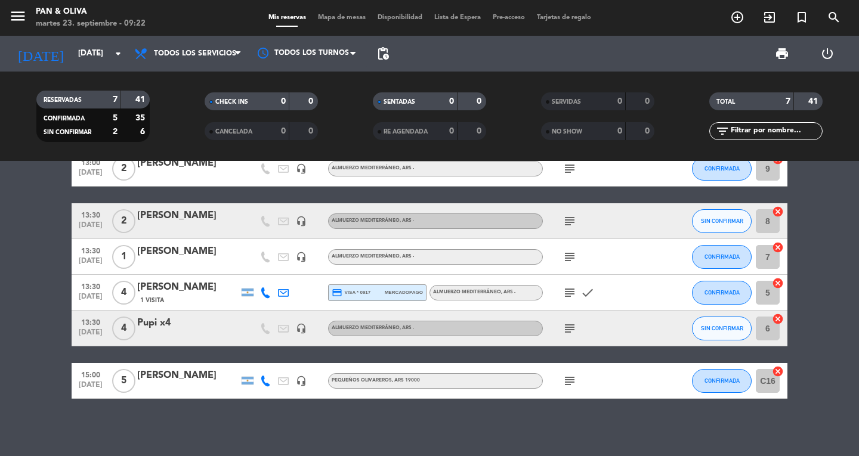
scroll to position [90, 0]
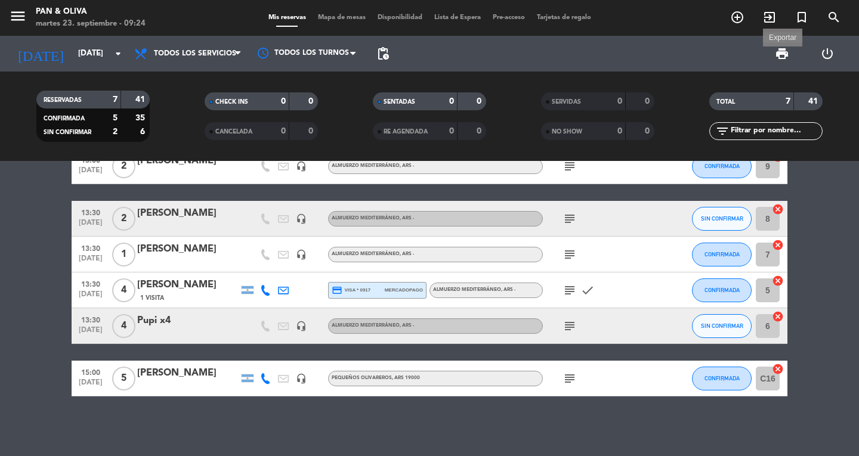
click at [778, 55] on span "print" at bounding box center [781, 54] width 14 height 14
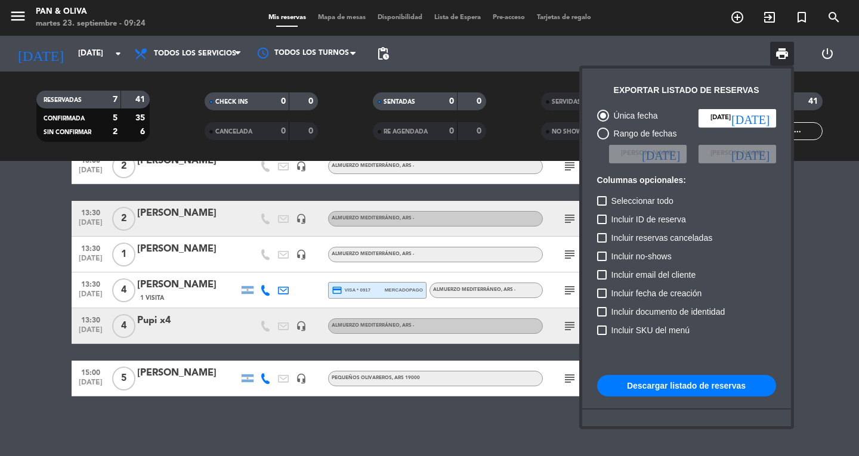
click at [712, 383] on button "Descargar listado de reservas" at bounding box center [686, 385] width 179 height 21
click at [825, 234] on div at bounding box center [429, 228] width 859 height 456
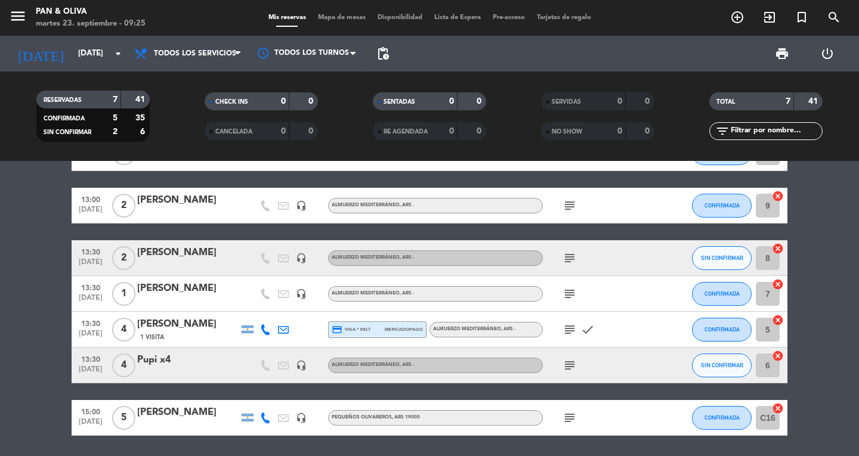
scroll to position [0, 0]
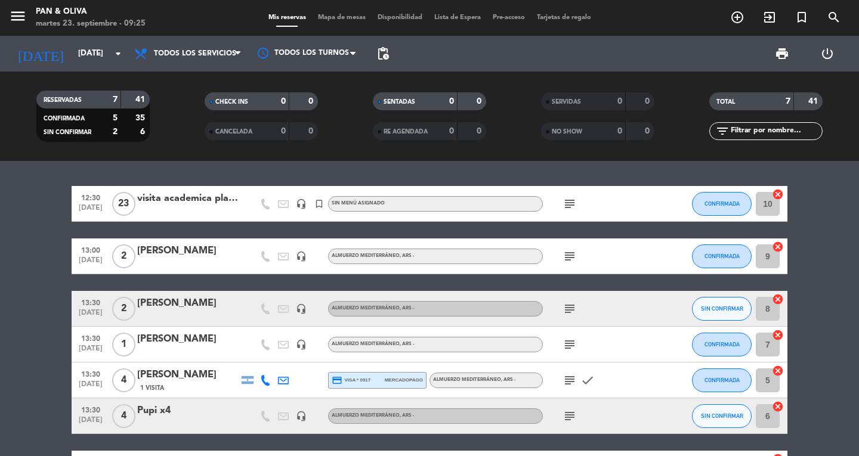
click at [573, 204] on icon "subject" at bounding box center [569, 204] width 14 height 14
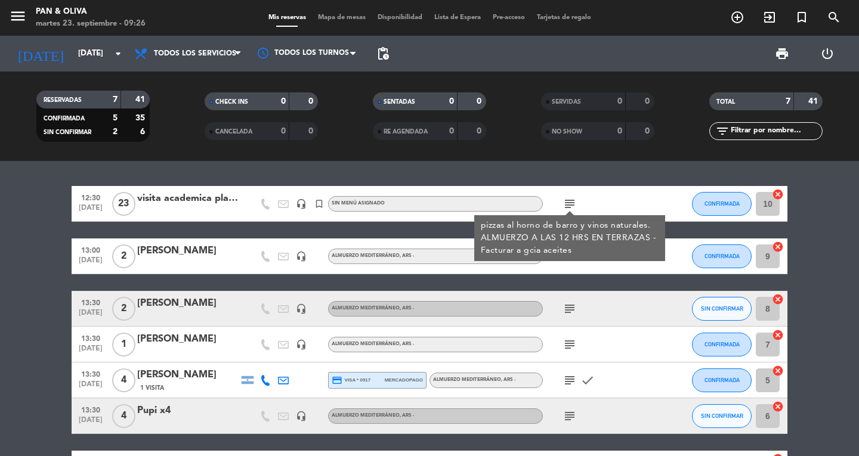
click at [573, 204] on icon "subject" at bounding box center [569, 204] width 14 height 14
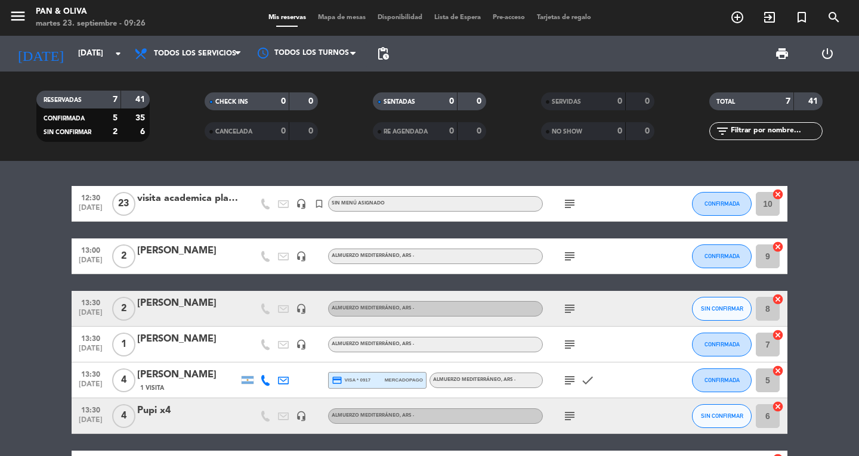
click at [567, 259] on icon "subject" at bounding box center [569, 256] width 14 height 14
click at [564, 312] on icon "subject" at bounding box center [569, 309] width 14 height 14
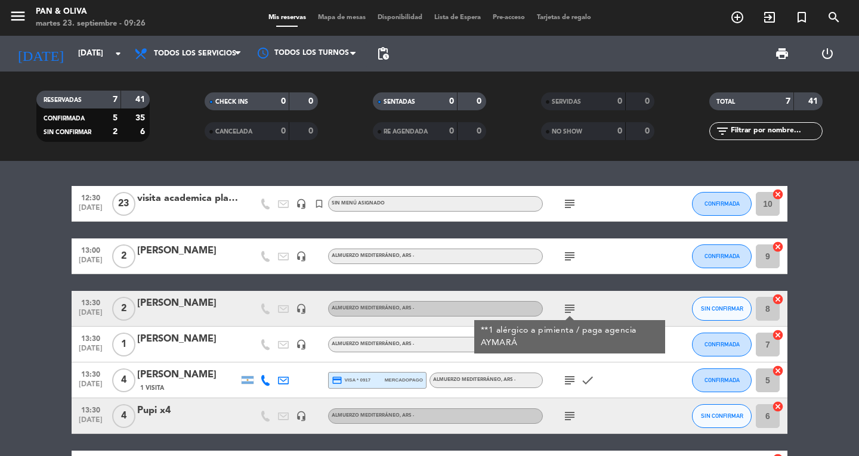
click at [565, 382] on icon "subject" at bounding box center [569, 380] width 14 height 14
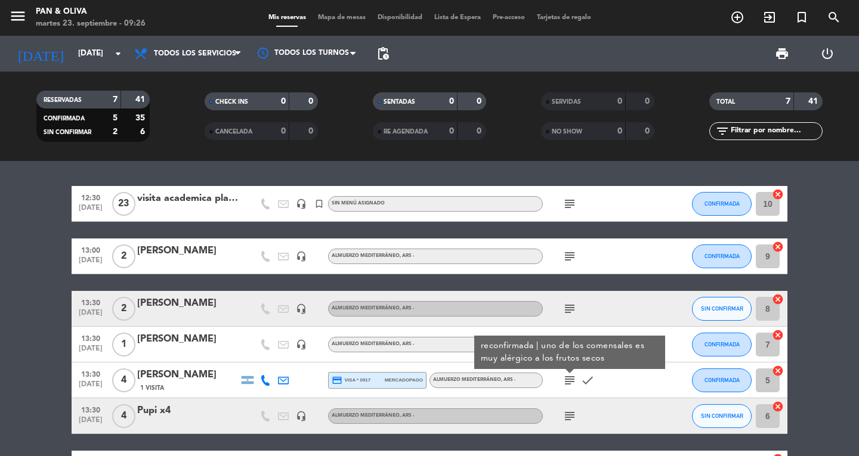
click at [573, 420] on icon "subject" at bounding box center [569, 416] width 14 height 14
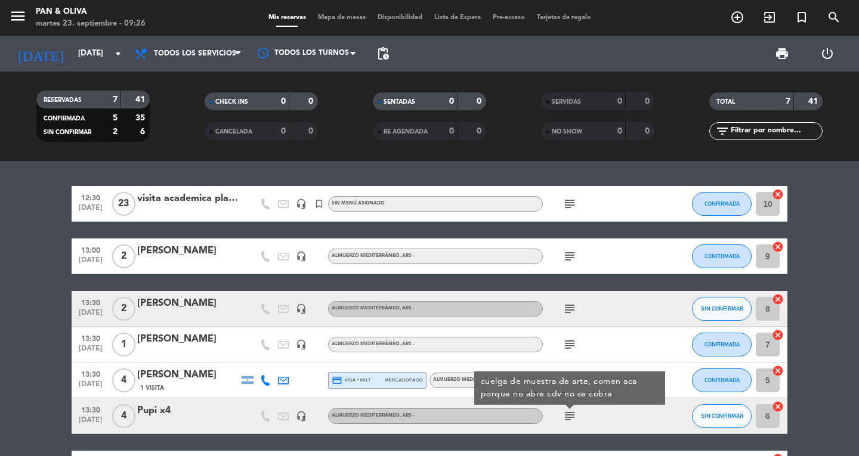
click at [573, 420] on icon "subject" at bounding box center [569, 416] width 14 height 14
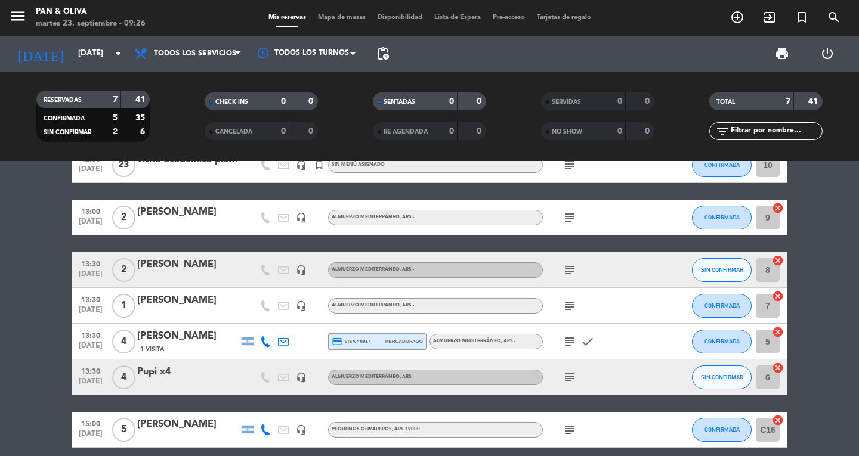
scroll to position [60, 0]
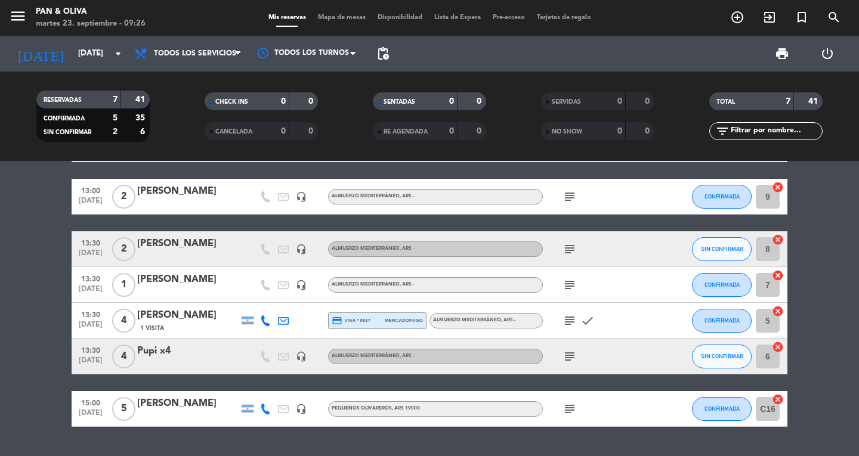
click at [569, 411] on icon "subject" at bounding box center [569, 409] width 14 height 14
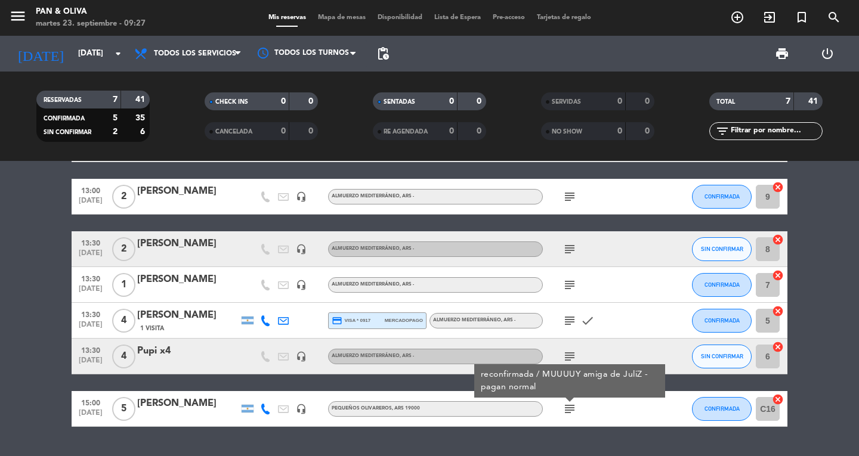
click at [0, 295] on bookings-row "12:30 [DATE] visita academica planta mdz headset_mic turned_in_not Sin menú asi…" at bounding box center [429, 276] width 859 height 300
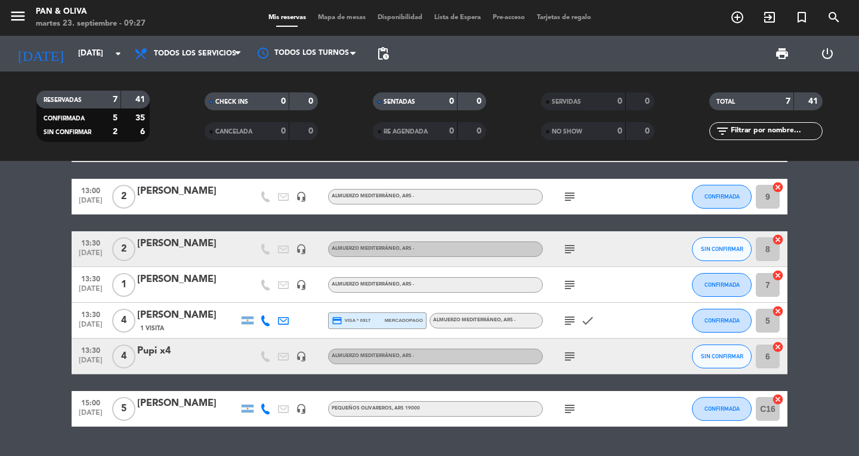
scroll to position [0, 0]
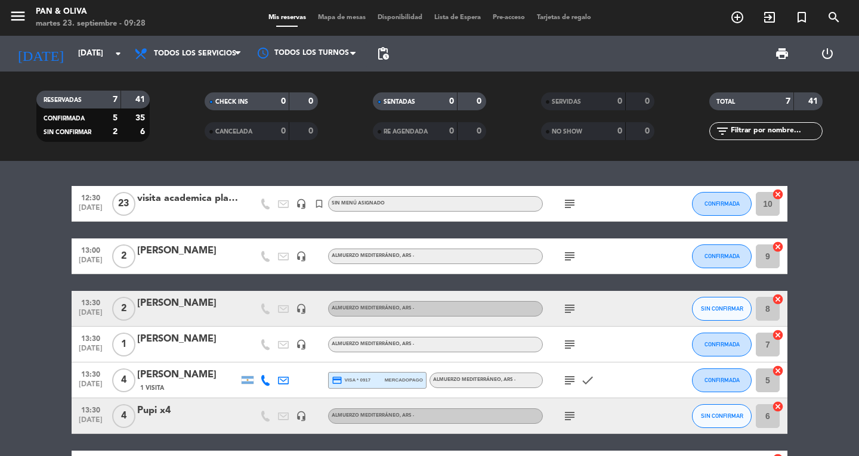
click at [20, 7] on span "menu" at bounding box center [22, 18] width 27 height 28
click at [23, 26] on button "menu" at bounding box center [18, 18] width 18 height 22
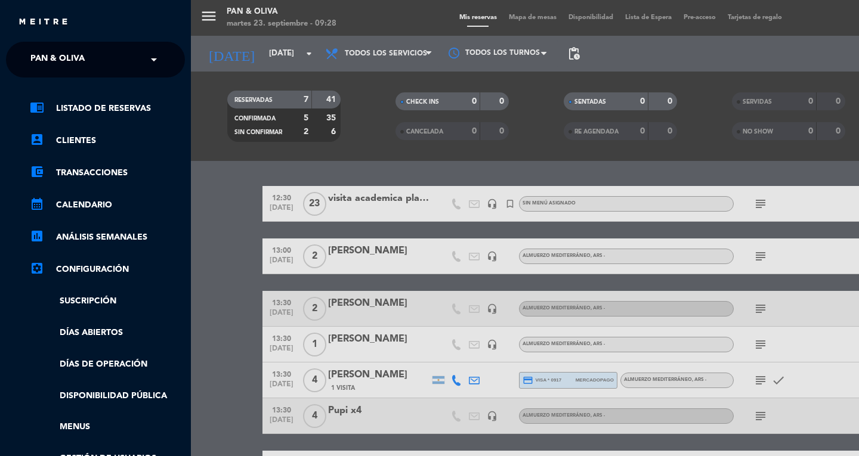
click at [66, 55] on span "Pan & Oliva" at bounding box center [57, 59] width 54 height 25
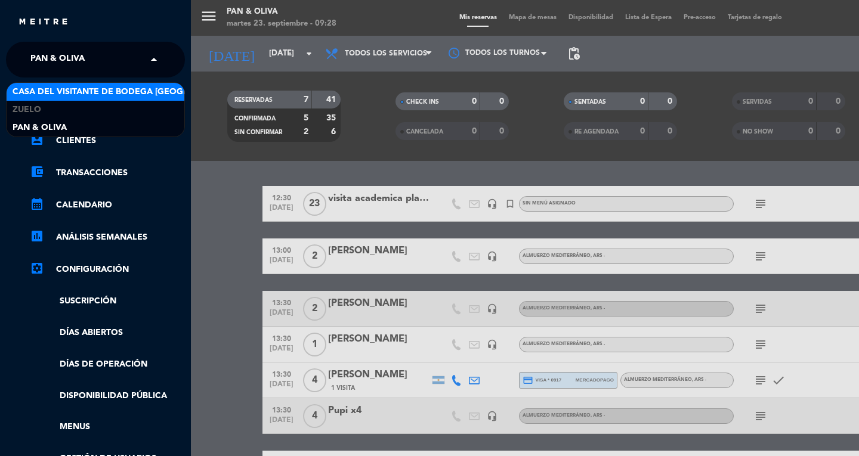
click at [59, 94] on span "Casa del Visitante de Bodega [GEOGRAPHIC_DATA][PERSON_NAME]" at bounding box center [163, 92] width 300 height 14
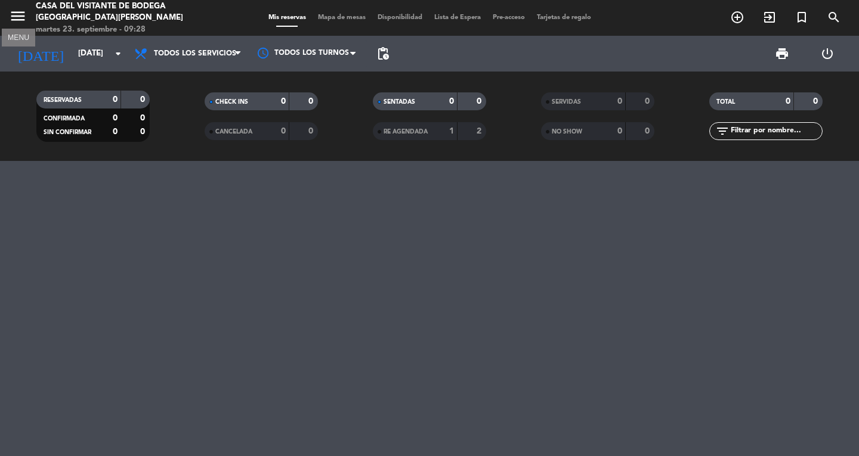
click at [16, 12] on icon "menu" at bounding box center [18, 16] width 18 height 18
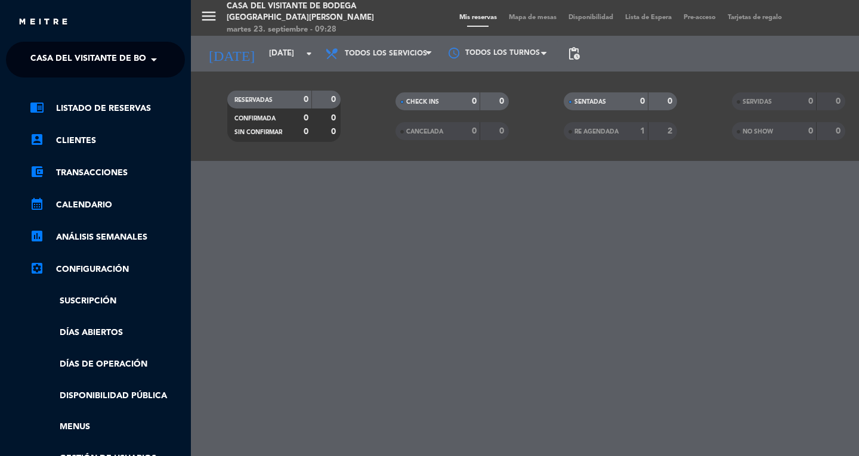
click at [38, 52] on span "Casa del Visitante de Bodega [GEOGRAPHIC_DATA][PERSON_NAME]" at bounding box center [180, 59] width 300 height 25
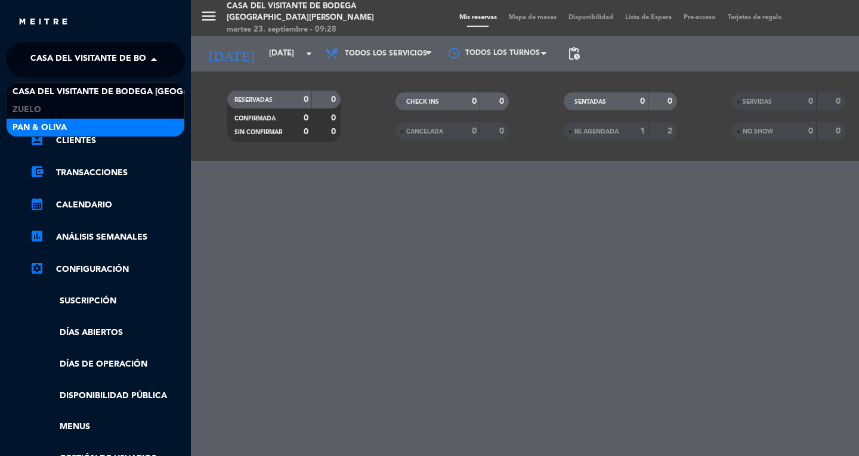
click at [36, 128] on span "Pan & Oliva" at bounding box center [40, 128] width 54 height 14
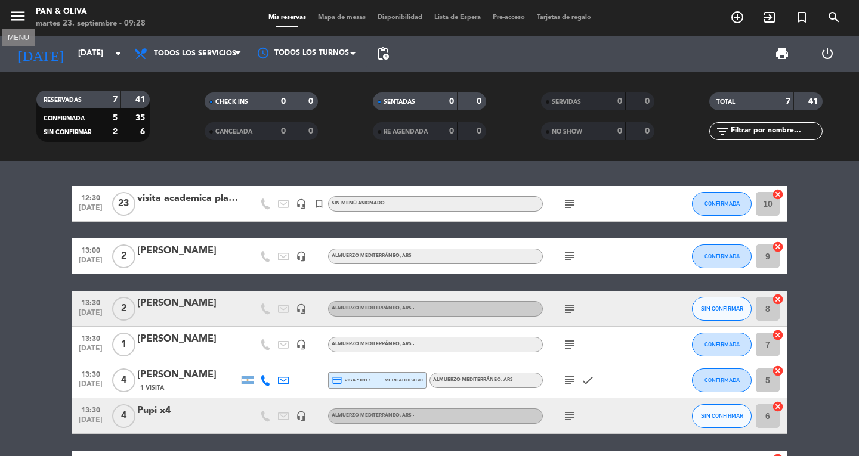
drag, startPoint x: 19, startPoint y: 24, endPoint x: 35, endPoint y: 41, distance: 23.2
click at [19, 26] on button "menu" at bounding box center [18, 18] width 18 height 22
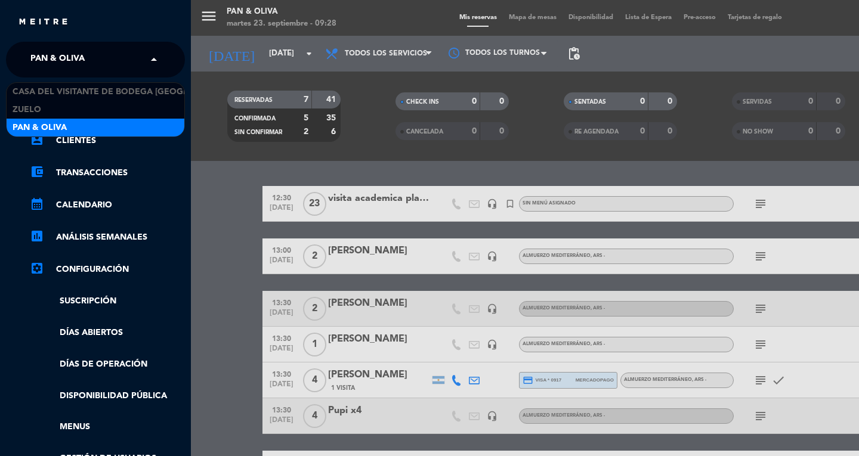
click at [47, 53] on span "Pan & Oliva" at bounding box center [57, 59] width 54 height 25
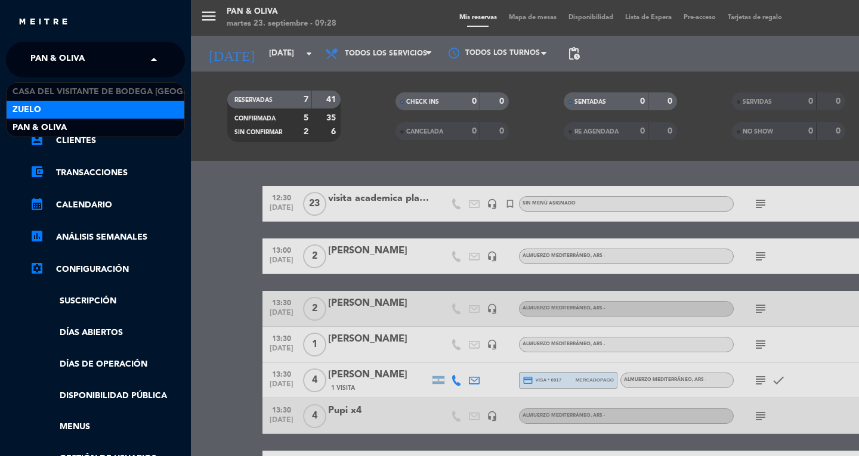
click at [41, 110] on span "Zuelo" at bounding box center [27, 110] width 29 height 14
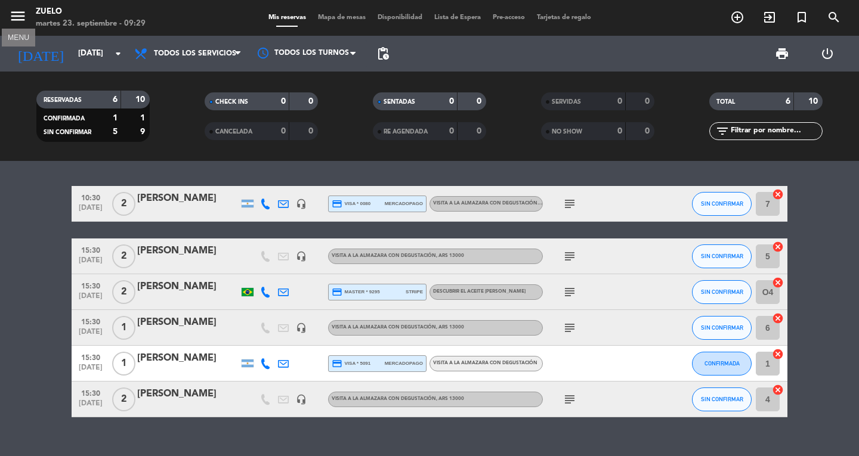
click at [18, 23] on icon "menu" at bounding box center [18, 16] width 18 height 18
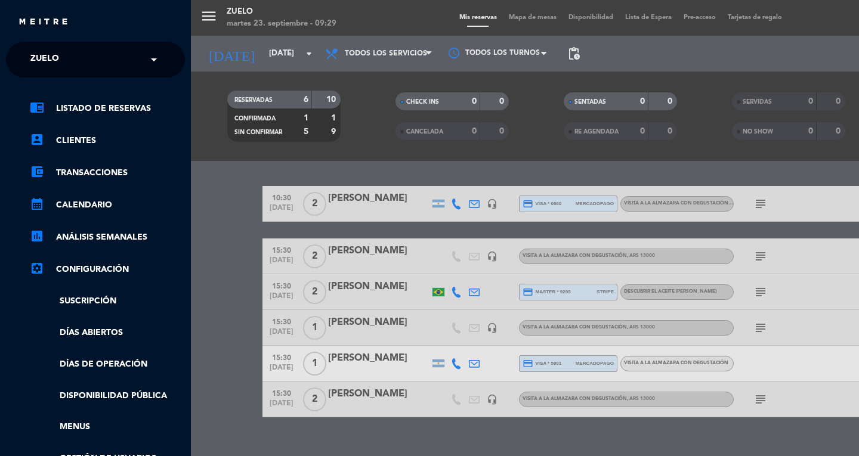
click at [33, 52] on span "Zuelo" at bounding box center [44, 59] width 29 height 25
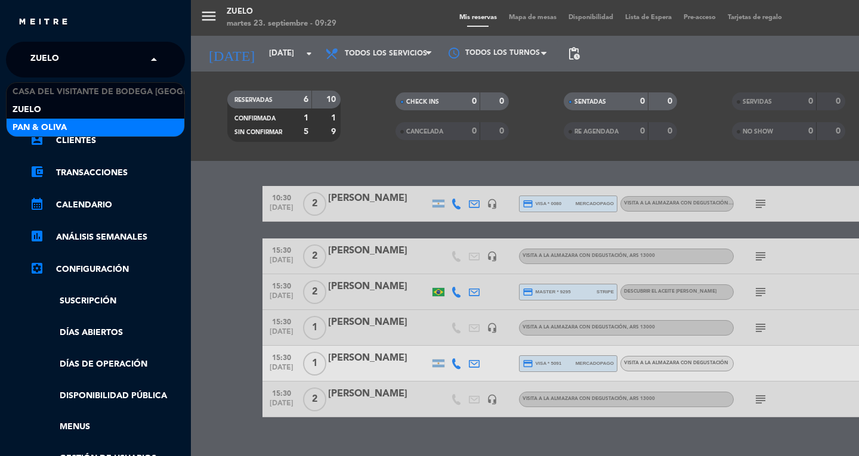
click at [35, 123] on span "Pan & Oliva" at bounding box center [40, 128] width 54 height 14
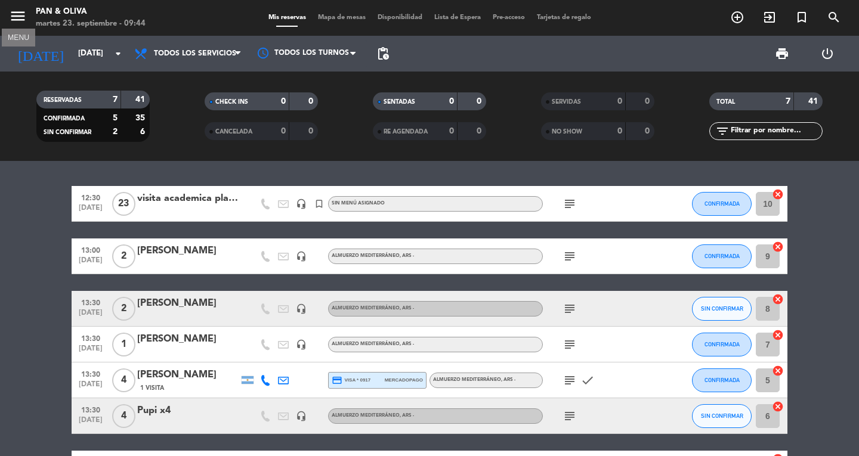
click at [24, 14] on icon "menu" at bounding box center [18, 16] width 18 height 18
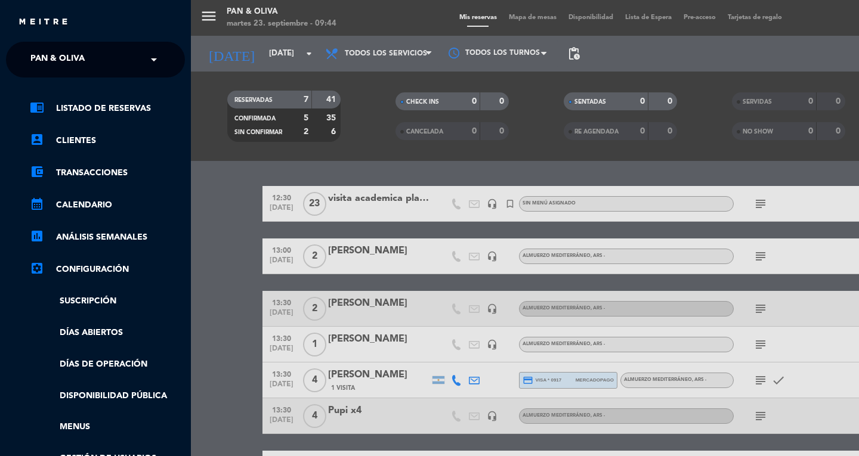
click at [44, 60] on span "Pan & Oliva" at bounding box center [57, 59] width 54 height 25
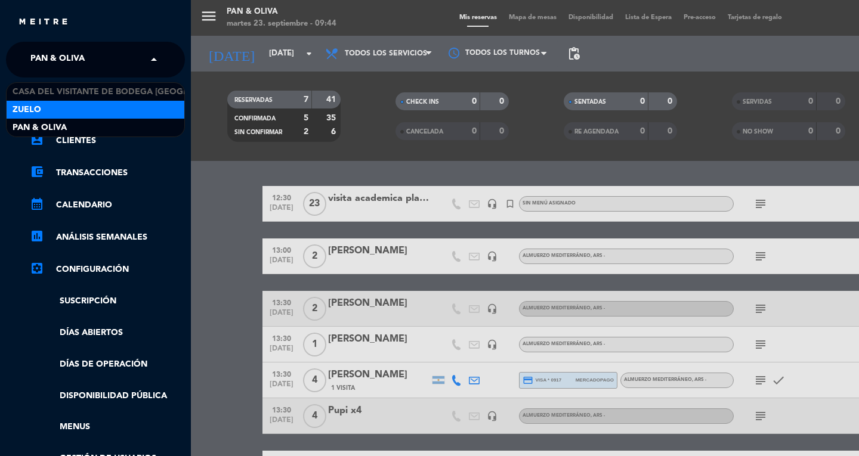
click at [49, 110] on div "Zuelo" at bounding box center [96, 110] width 178 height 18
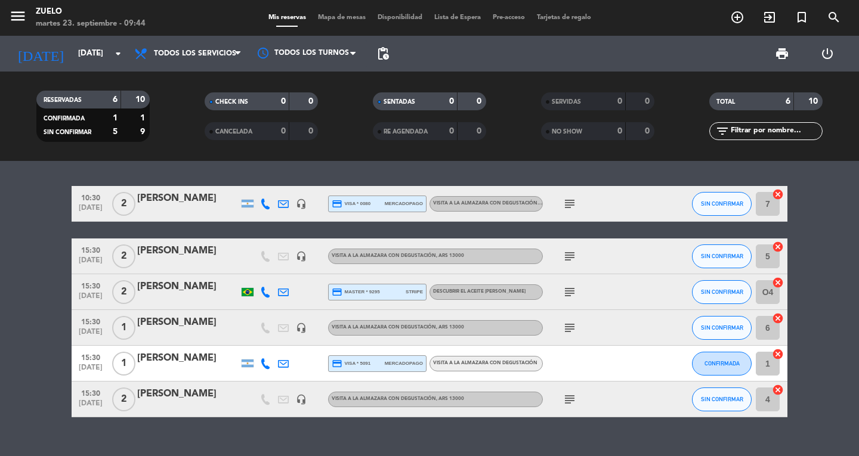
click at [569, 254] on icon "subject" at bounding box center [569, 256] width 14 height 14
click at [571, 289] on icon "subject" at bounding box center [569, 292] width 14 height 14
click at [566, 330] on icon "subject" at bounding box center [569, 328] width 14 height 14
click at [568, 396] on icon "subject" at bounding box center [569, 399] width 14 height 14
click at [572, 207] on icon "subject" at bounding box center [569, 204] width 14 height 14
